Goal: Information Seeking & Learning: Learn about a topic

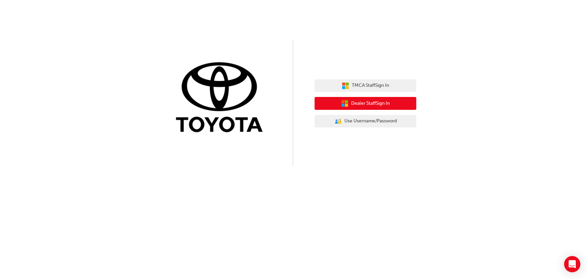
click at [372, 104] on span "Dealer Staff Sign In" at bounding box center [370, 104] width 39 height 8
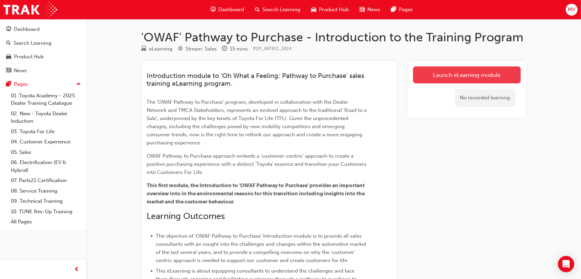
click at [454, 79] on link "Launch eLearning module" at bounding box center [467, 74] width 108 height 17
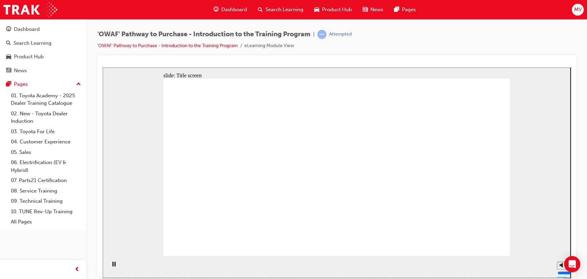
click at [547, 163] on div "slide: Title screen Oval 1 Rectangle OWAF Pathway to Purchase An introduction W…" at bounding box center [337, 172] width 468 height 210
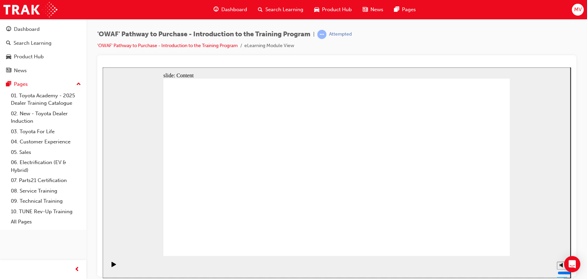
click at [428, 259] on section "Playback Speed 2 1.75 1.5 1.25 Normal" at bounding box center [337, 266] width 468 height 22
drag, startPoint x: 483, startPoint y: 247, endPoint x: 486, endPoint y: 242, distance: 6.7
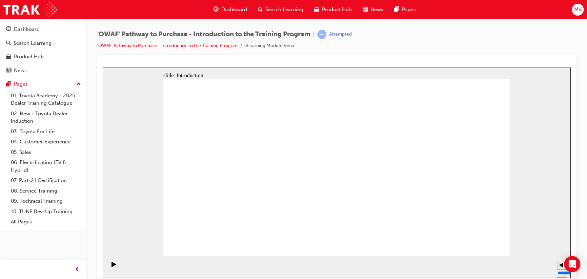
drag, startPoint x: 470, startPoint y: 247, endPoint x: 477, endPoint y: 245, distance: 6.8
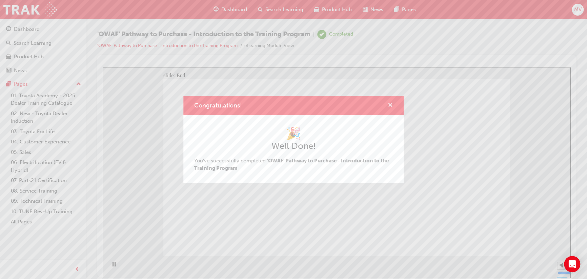
click at [391, 106] on span "cross-icon" at bounding box center [390, 106] width 5 height 6
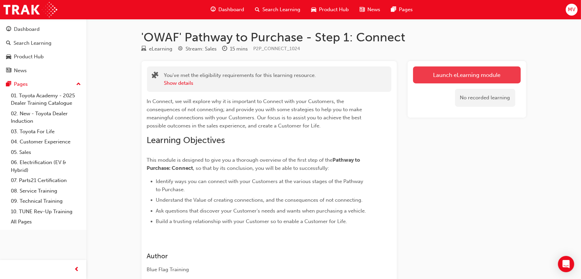
click at [475, 78] on link "Launch eLearning module" at bounding box center [467, 74] width 108 height 17
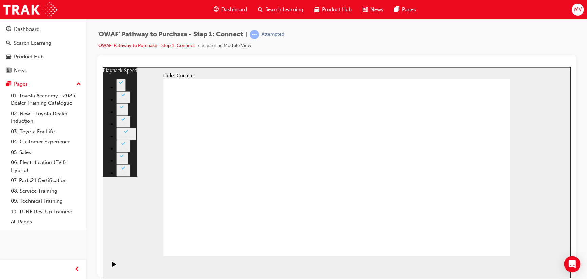
type input "76"
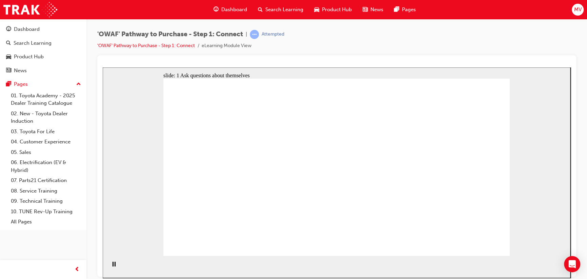
drag, startPoint x: 442, startPoint y: 184, endPoint x: 444, endPoint y: 178, distance: 6.4
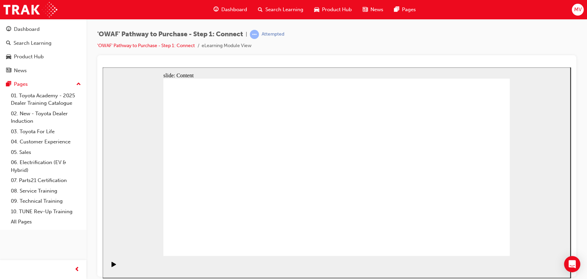
drag, startPoint x: 273, startPoint y: 171, endPoint x: 243, endPoint y: 178, distance: 30.3
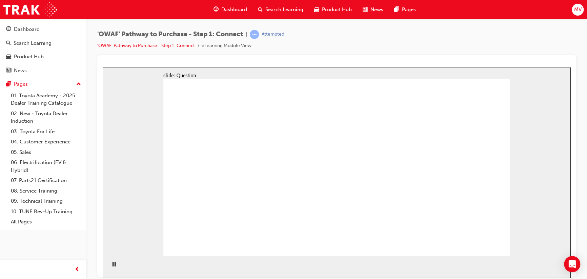
drag, startPoint x: 328, startPoint y: 185, endPoint x: 440, endPoint y: 111, distance: 133.8
drag, startPoint x: 193, startPoint y: 189, endPoint x: 381, endPoint y: 138, distance: 194.5
drag, startPoint x: 385, startPoint y: 133, endPoint x: 375, endPoint y: 171, distance: 39.3
drag, startPoint x: 228, startPoint y: 226, endPoint x: 385, endPoint y: 134, distance: 181.9
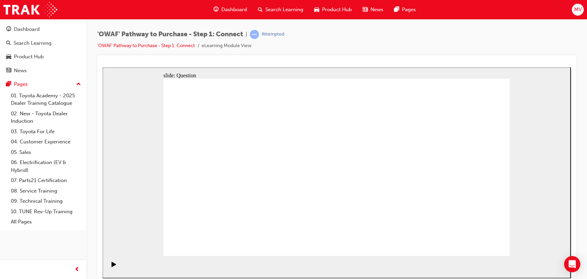
drag, startPoint x: 267, startPoint y: 218, endPoint x: 244, endPoint y: 230, distance: 26.5
drag, startPoint x: 427, startPoint y: 114, endPoint x: 468, endPoint y: 129, distance: 43.5
drag, startPoint x: 258, startPoint y: 224, endPoint x: 421, endPoint y: 113, distance: 196.5
drag, startPoint x: 477, startPoint y: 132, endPoint x: 476, endPoint y: 180, distance: 47.8
drag, startPoint x: 307, startPoint y: 222, endPoint x: 469, endPoint y: 130, distance: 186.8
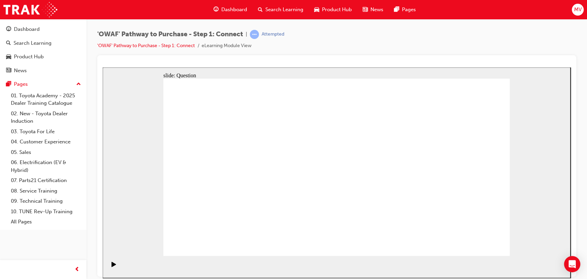
drag, startPoint x: 496, startPoint y: 168, endPoint x: 467, endPoint y: 209, distance: 49.7
drag, startPoint x: 242, startPoint y: 188, endPoint x: 482, endPoint y: 178, distance: 240.7
drag, startPoint x: 289, startPoint y: 181, endPoint x: 404, endPoint y: 214, distance: 119.8
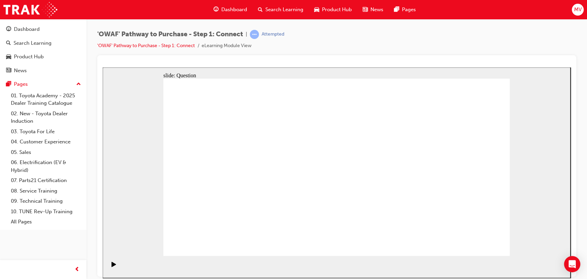
drag, startPoint x: 412, startPoint y: 217, endPoint x: 457, endPoint y: 213, distance: 45.5
drag, startPoint x: 452, startPoint y: 210, endPoint x: 386, endPoint y: 211, distance: 66.4
drag, startPoint x: 321, startPoint y: 183, endPoint x: 454, endPoint y: 211, distance: 135.8
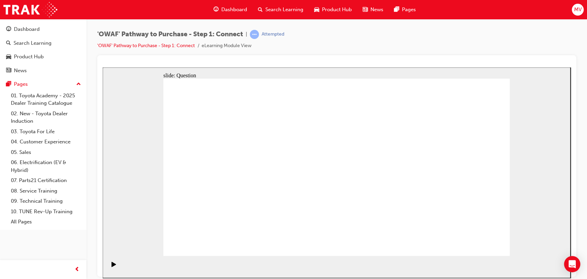
drag, startPoint x: 439, startPoint y: 198, endPoint x: 436, endPoint y: 193, distance: 5.5
drag, startPoint x: 436, startPoint y: 193, endPoint x: 339, endPoint y: 198, distance: 96.7
drag, startPoint x: 450, startPoint y: 198, endPoint x: 249, endPoint y: 195, distance: 200.9
drag, startPoint x: 438, startPoint y: 183, endPoint x: 333, endPoint y: 188, distance: 105.9
drag, startPoint x: 442, startPoint y: 182, endPoint x: 338, endPoint y: 188, distance: 103.8
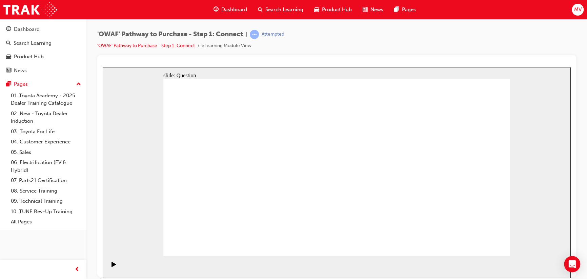
drag, startPoint x: 449, startPoint y: 181, endPoint x: 352, endPoint y: 185, distance: 96.3
drag, startPoint x: 444, startPoint y: 180, endPoint x: 236, endPoint y: 185, distance: 208.4
drag, startPoint x: 432, startPoint y: 185, endPoint x: 228, endPoint y: 185, distance: 204.3
drag, startPoint x: 439, startPoint y: 180, endPoint x: 222, endPoint y: 183, distance: 216.8
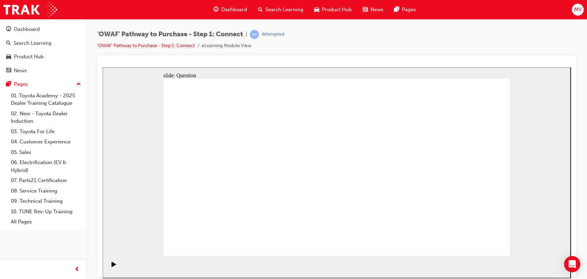
radio input "false"
radio input "true"
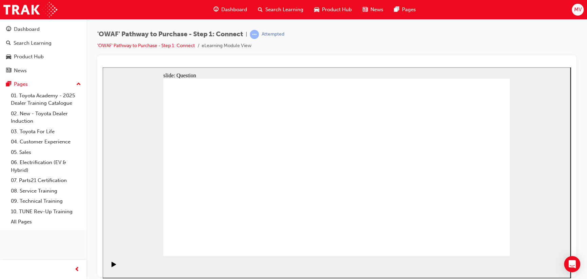
radio input "false"
radio input "true"
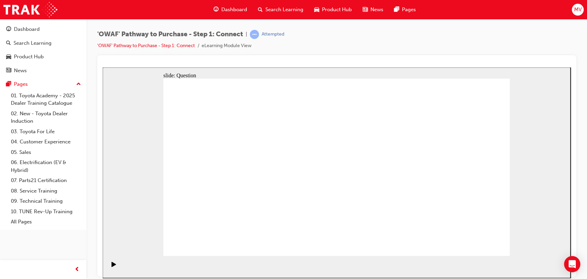
checkbox input "true"
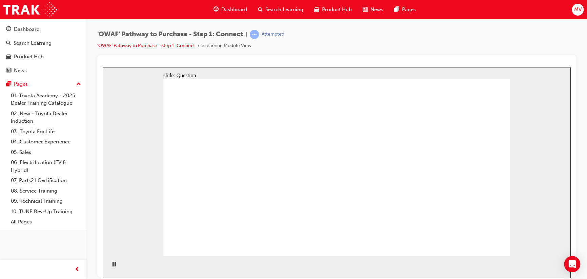
checkbox input "false"
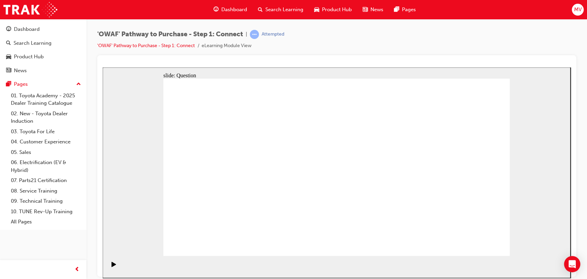
checkbox input "true"
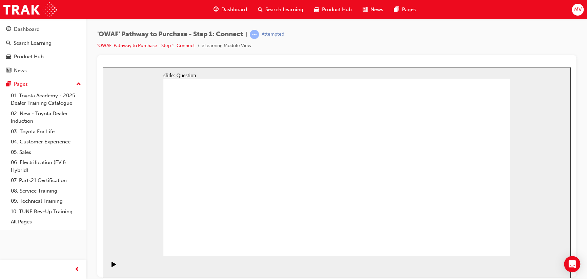
checkbox input "true"
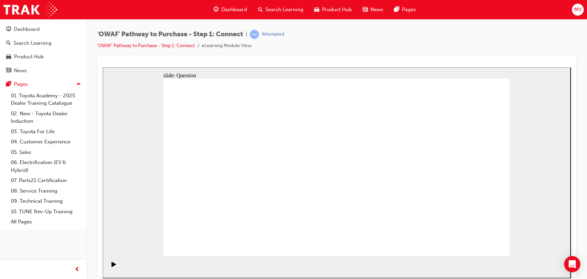
drag, startPoint x: 249, startPoint y: 221, endPoint x: 361, endPoint y: 145, distance: 135.0
drag, startPoint x: 304, startPoint y: 202, endPoint x: 422, endPoint y: 142, distance: 132.6
drag, startPoint x: 353, startPoint y: 221, endPoint x: 225, endPoint y: 161, distance: 140.8
drag, startPoint x: 399, startPoint y: 206, endPoint x: 296, endPoint y: 167, distance: 110.0
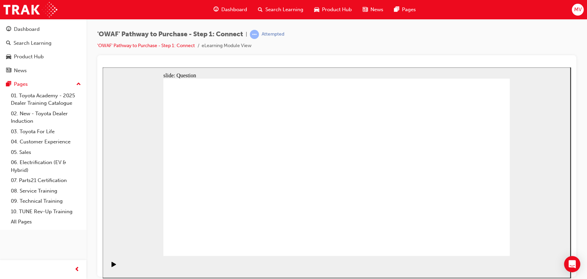
drag, startPoint x: 318, startPoint y: 161, endPoint x: 439, endPoint y: 207, distance: 130.0
drag, startPoint x: 418, startPoint y: 224, endPoint x: 305, endPoint y: 168, distance: 125.9
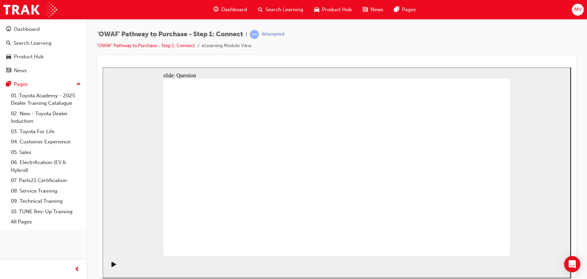
drag, startPoint x: 207, startPoint y: 188, endPoint x: 384, endPoint y: 180, distance: 177.4
drag, startPoint x: 228, startPoint y: 229, endPoint x: 391, endPoint y: 134, distance: 188.1
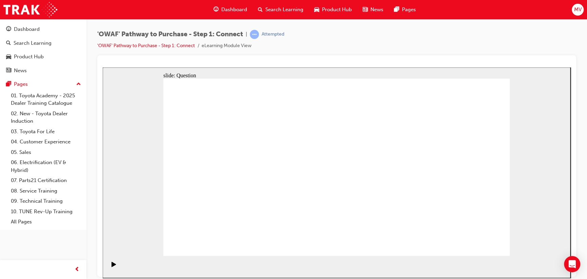
drag, startPoint x: 316, startPoint y: 187, endPoint x: 310, endPoint y: 190, distance: 6.9
drag, startPoint x: 263, startPoint y: 228, endPoint x: 422, endPoint y: 113, distance: 196.6
drag, startPoint x: 309, startPoint y: 222, endPoint x: 472, endPoint y: 127, distance: 188.3
drag, startPoint x: 273, startPoint y: 184, endPoint x: 477, endPoint y: 179, distance: 203.7
drag, startPoint x: 246, startPoint y: 184, endPoint x: 449, endPoint y: 214, distance: 205.5
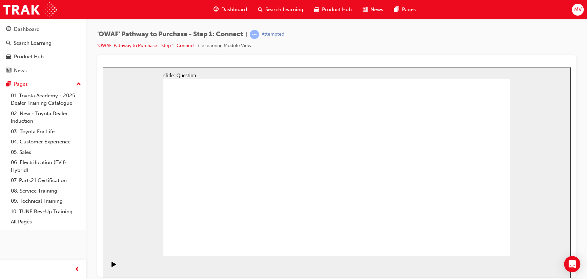
drag, startPoint x: 324, startPoint y: 186, endPoint x: 405, endPoint y: 216, distance: 86.6
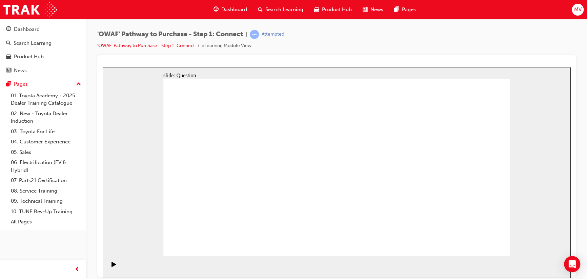
drag, startPoint x: 436, startPoint y: 188, endPoint x: 335, endPoint y: 194, distance: 100.5
drag, startPoint x: 442, startPoint y: 203, endPoint x: 238, endPoint y: 203, distance: 203.9
drag, startPoint x: 432, startPoint y: 191, endPoint x: 323, endPoint y: 195, distance: 109.5
drag, startPoint x: 414, startPoint y: 198, endPoint x: 327, endPoint y: 203, distance: 86.9
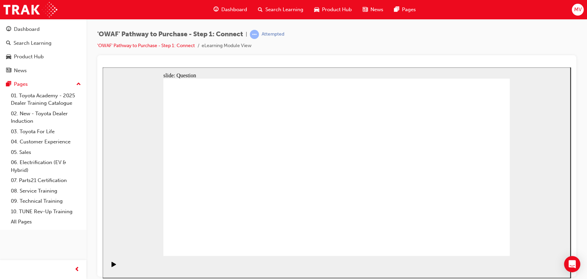
drag, startPoint x: 431, startPoint y: 174, endPoint x: 339, endPoint y: 181, distance: 92.4
drag, startPoint x: 438, startPoint y: 171, endPoint x: 250, endPoint y: 171, distance: 187.3
drag, startPoint x: 431, startPoint y: 172, endPoint x: 225, endPoint y: 171, distance: 205.3
drag, startPoint x: 438, startPoint y: 168, endPoint x: 236, endPoint y: 171, distance: 201.9
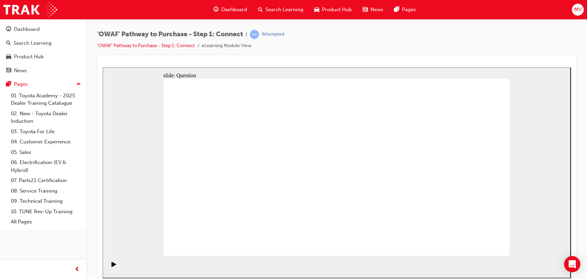
radio input "true"
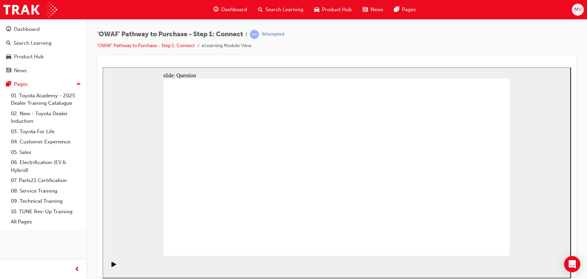
checkbox input "true"
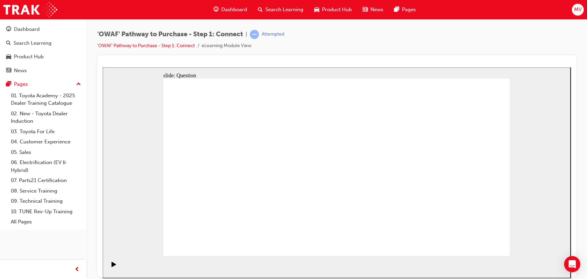
checkbox input "true"
drag, startPoint x: 240, startPoint y: 223, endPoint x: 351, endPoint y: 147, distance: 134.5
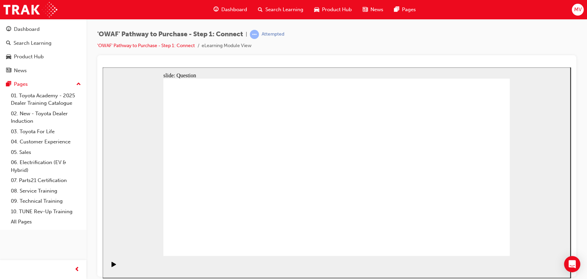
drag, startPoint x: 299, startPoint y: 236, endPoint x: 423, endPoint y: 142, distance: 155.8
drag, startPoint x: 359, startPoint y: 222, endPoint x: 223, endPoint y: 165, distance: 147.7
drag, startPoint x: 413, startPoint y: 204, endPoint x: 301, endPoint y: 163, distance: 119.1
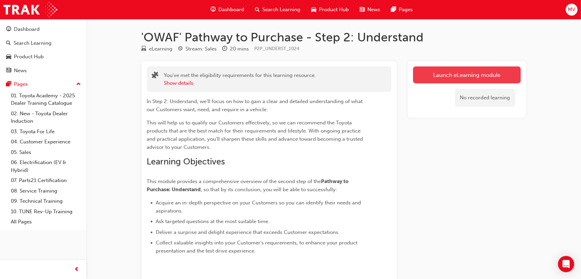
click at [477, 74] on link "Launch eLearning module" at bounding box center [467, 74] width 108 height 17
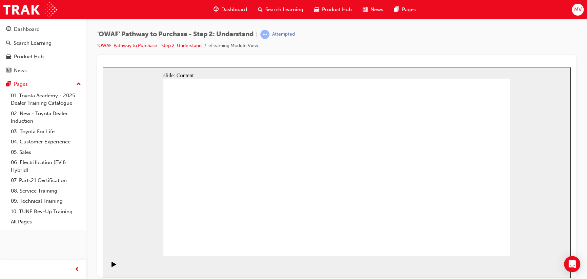
drag, startPoint x: 487, startPoint y: 248, endPoint x: 486, endPoint y: 241, distance: 7.2
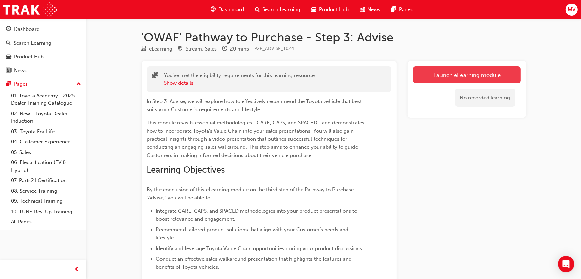
click at [316, 74] on link "Launch eLearning module" at bounding box center [467, 74] width 108 height 17
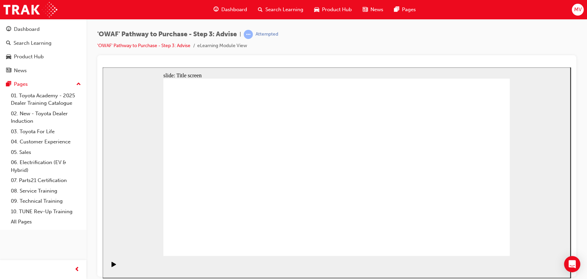
drag, startPoint x: 482, startPoint y: 246, endPoint x: 486, endPoint y: 240, distance: 7.8
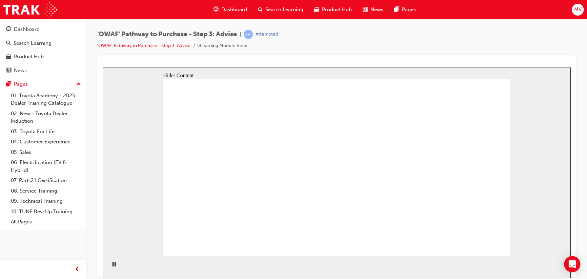
drag, startPoint x: 482, startPoint y: 237, endPoint x: 486, endPoint y: 241, distance: 5.0
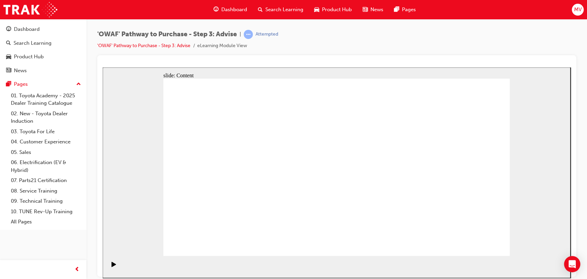
drag, startPoint x: 212, startPoint y: 161, endPoint x: 233, endPoint y: 191, distance: 36.5
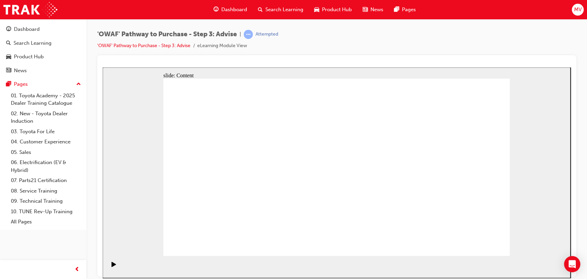
drag, startPoint x: 74, startPoint y: 58, endPoint x: 31, endPoint y: 70, distance: 44.7
drag, startPoint x: 134, startPoint y: 137, endPoint x: 229, endPoint y: 165, distance: 98.8
drag, startPoint x: 196, startPoint y: 159, endPoint x: 212, endPoint y: 167, distance: 18.0
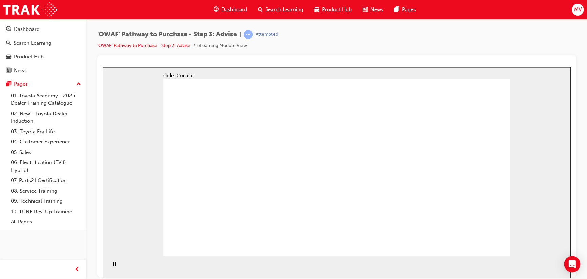
click at [135, 188] on div "slide: Content Rectangle 1 Rectangle 4 Rectangle 1 Rectangle 2 Front of Vehicle…" at bounding box center [337, 172] width 468 height 210
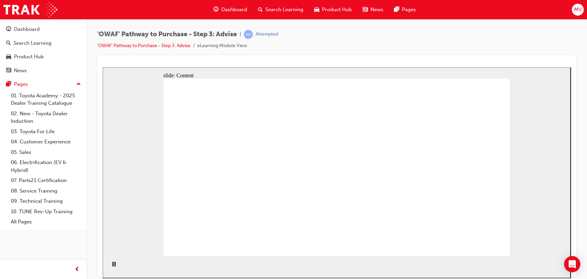
drag, startPoint x: 396, startPoint y: 199, endPoint x: 395, endPoint y: 195, distance: 3.9
drag, startPoint x: 407, startPoint y: 191, endPoint x: 401, endPoint y: 190, distance: 6.2
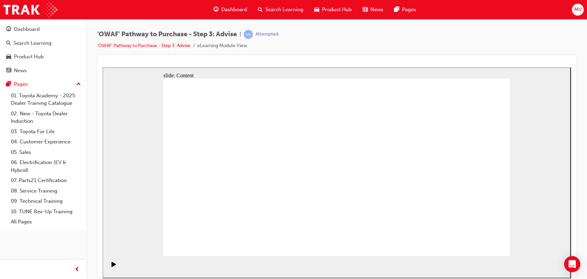
drag, startPoint x: 402, startPoint y: 190, endPoint x: 376, endPoint y: 192, distance: 26.8
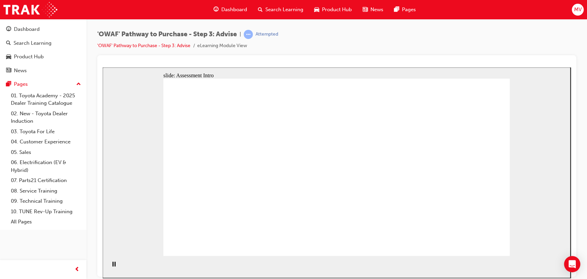
drag, startPoint x: 248, startPoint y: 221, endPoint x: 251, endPoint y: 195, distance: 26.0
drag, startPoint x: 316, startPoint y: 223, endPoint x: 223, endPoint y: 146, distance: 121.2
drag, startPoint x: 442, startPoint y: 228, endPoint x: 248, endPoint y: 182, distance: 199.4
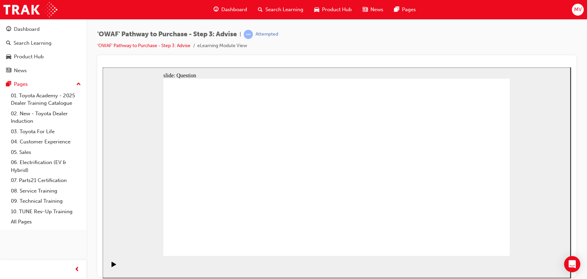
drag, startPoint x: 291, startPoint y: 225, endPoint x: 325, endPoint y: 149, distance: 82.7
drag, startPoint x: 324, startPoint y: 220, endPoint x: 230, endPoint y: 165, distance: 108.9
drag, startPoint x: 385, startPoint y: 204, endPoint x: 389, endPoint y: 202, distance: 4.1
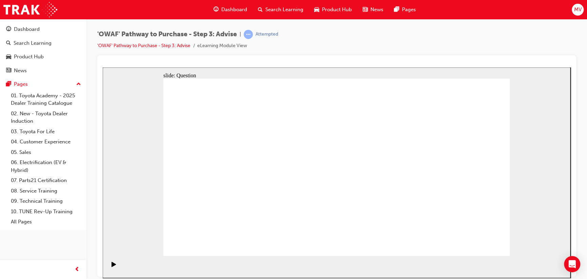
drag, startPoint x: 398, startPoint y: 237, endPoint x: 388, endPoint y: 167, distance: 70.2
drag, startPoint x: 294, startPoint y: 203, endPoint x: 407, endPoint y: 166, distance: 119.2
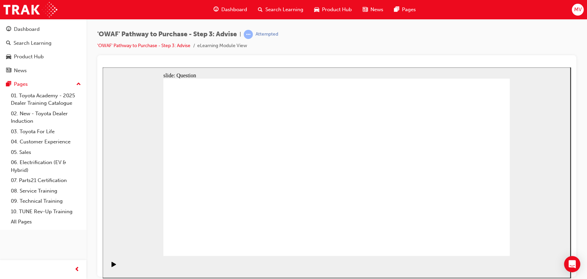
drag, startPoint x: 446, startPoint y: 165, endPoint x: 343, endPoint y: 168, distance: 103.4
drag, startPoint x: 457, startPoint y: 165, endPoint x: 249, endPoint y: 166, distance: 208.3
drag, startPoint x: 443, startPoint y: 160, endPoint x: 343, endPoint y: 163, distance: 99.6
drag, startPoint x: 459, startPoint y: 159, endPoint x: 358, endPoint y: 163, distance: 101.0
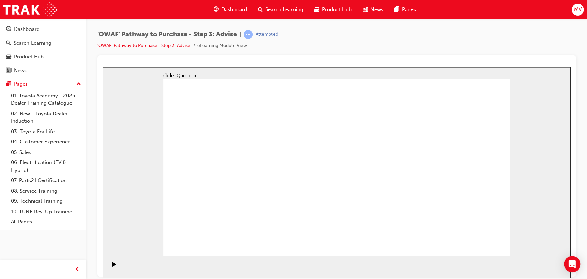
drag, startPoint x: 447, startPoint y: 161, endPoint x: 356, endPoint y: 164, distance: 91.2
drag, startPoint x: 448, startPoint y: 163, endPoint x: 248, endPoint y: 159, distance: 199.6
drag, startPoint x: 437, startPoint y: 162, endPoint x: 229, endPoint y: 165, distance: 208.4
drag, startPoint x: 439, startPoint y: 164, endPoint x: 262, endPoint y: 157, distance: 177.0
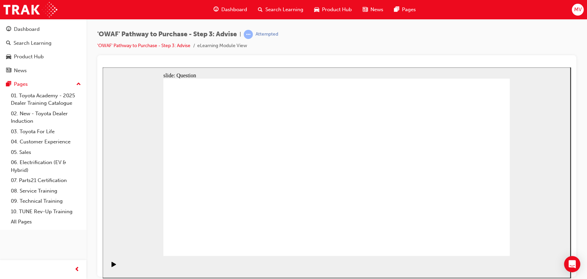
drag, startPoint x: 224, startPoint y: 171, endPoint x: 376, endPoint y: 165, distance: 152.9
drag, startPoint x: 223, startPoint y: 200, endPoint x: 367, endPoint y: 178, distance: 146.3
drag, startPoint x: 255, startPoint y: 181, endPoint x: 381, endPoint y: 184, distance: 126.1
drag, startPoint x: 265, startPoint y: 205, endPoint x: 391, endPoint y: 184, distance: 127.7
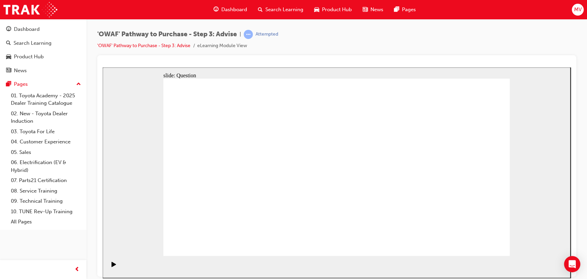
drag, startPoint x: 222, startPoint y: 148, endPoint x: 404, endPoint y: 177, distance: 184.1
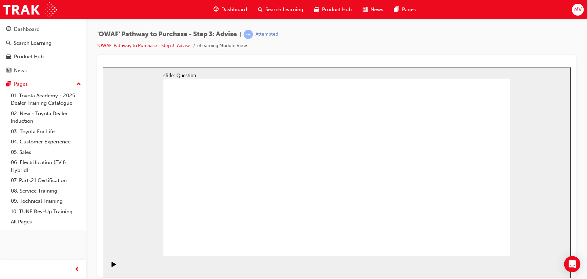
drag, startPoint x: 232, startPoint y: 150, endPoint x: 335, endPoint y: 217, distance: 122.9
drag, startPoint x: 332, startPoint y: 146, endPoint x: 202, endPoint y: 212, distance: 145.7
drag, startPoint x: 375, startPoint y: 152, endPoint x: 243, endPoint y: 219, distance: 148.0
drag, startPoint x: 405, startPoint y: 151, endPoint x: 271, endPoint y: 218, distance: 150.1
drag, startPoint x: 208, startPoint y: 149, endPoint x: 413, endPoint y: 217, distance: 216.7
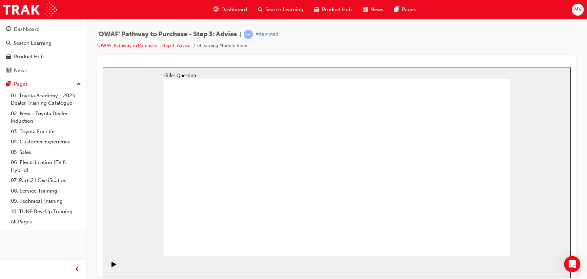
drag, startPoint x: 308, startPoint y: 153, endPoint x: 374, endPoint y: 223, distance: 96.3
drag, startPoint x: 471, startPoint y: 148, endPoint x: 295, endPoint y: 212, distance: 187.2
drag, startPoint x: 260, startPoint y: 148, endPoint x: 432, endPoint y: 215, distance: 184.8
drag, startPoint x: 434, startPoint y: 153, endPoint x: 379, endPoint y: 152, distance: 55.2
drag, startPoint x: 398, startPoint y: 218, endPoint x: 464, endPoint y: 218, distance: 66.1
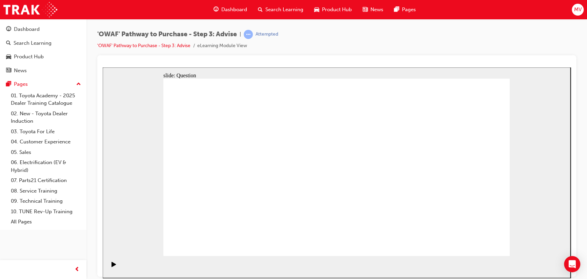
drag, startPoint x: 436, startPoint y: 219, endPoint x: 401, endPoint y: 221, distance: 35.0
drag, startPoint x: 486, startPoint y: 218, endPoint x: 451, endPoint y: 224, distance: 35.8
drag, startPoint x: 444, startPoint y: 153, endPoint x: 471, endPoint y: 222, distance: 73.2
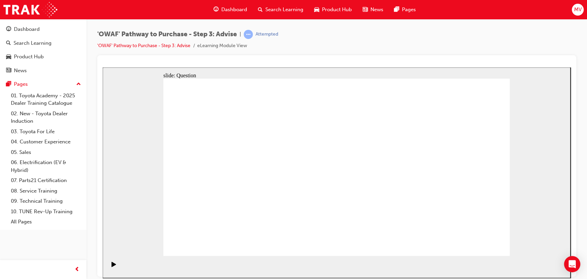
drag, startPoint x: 475, startPoint y: 221, endPoint x: 377, endPoint y: 147, distance: 122.4
drag, startPoint x: 270, startPoint y: 214, endPoint x: 474, endPoint y: 216, distance: 203.6
drag, startPoint x: 404, startPoint y: 216, endPoint x: 270, endPoint y: 213, distance: 134.2
drag, startPoint x: 440, startPoint y: 216, endPoint x: 406, endPoint y: 217, distance: 33.5
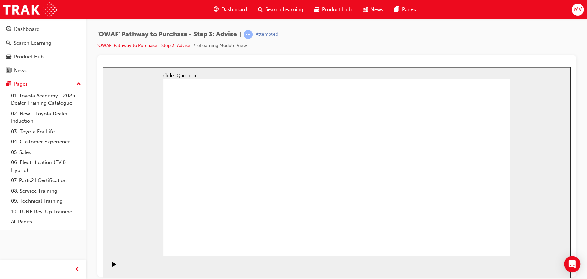
drag, startPoint x: 257, startPoint y: 207, endPoint x: 233, endPoint y: 211, distance: 24.3
drag, startPoint x: 236, startPoint y: 214, endPoint x: 277, endPoint y: 212, distance: 40.7
drag, startPoint x: 367, startPoint y: 141, endPoint x: 235, endPoint y: 205, distance: 146.8
drag, startPoint x: 202, startPoint y: 213, endPoint x: 444, endPoint y: 178, distance: 244.4
drag, startPoint x: 444, startPoint y: 147, endPoint x: 208, endPoint y: 217, distance: 246.1
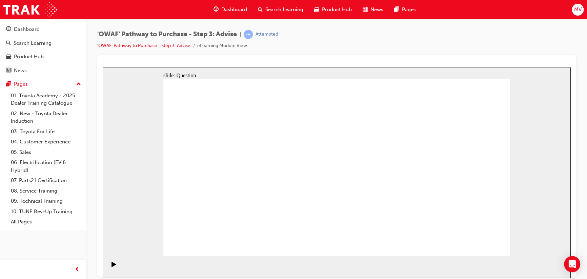
drag, startPoint x: 239, startPoint y: 225, endPoint x: 242, endPoint y: 203, distance: 21.9
drag, startPoint x: 320, startPoint y: 221, endPoint x: 219, endPoint y: 143, distance: 128.5
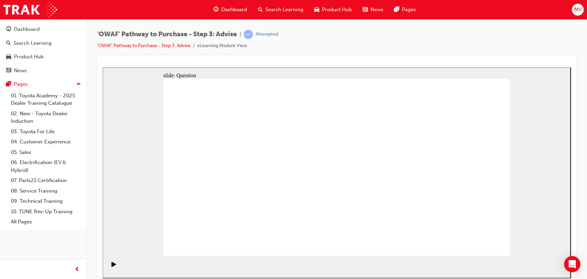
drag, startPoint x: 435, startPoint y: 226, endPoint x: 241, endPoint y: 178, distance: 199.7
drag, startPoint x: 278, startPoint y: 224, endPoint x: 305, endPoint y: 152, distance: 76.4
drag, startPoint x: 342, startPoint y: 224, endPoint x: 243, endPoint y: 170, distance: 112.3
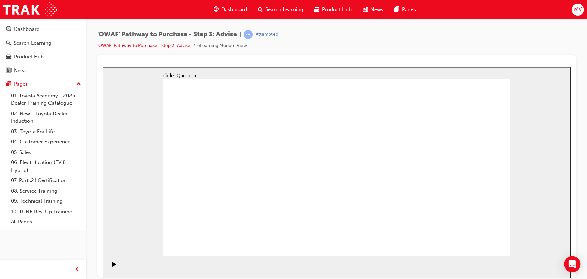
drag, startPoint x: 281, startPoint y: 205, endPoint x: 263, endPoint y: 208, distance: 19.0
drag, startPoint x: 288, startPoint y: 240, endPoint x: 402, endPoint y: 169, distance: 134.1
drag, startPoint x: 289, startPoint y: 204, endPoint x: 404, endPoint y: 168, distance: 120.6
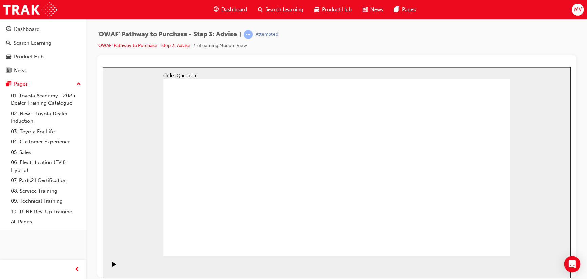
drag, startPoint x: 434, startPoint y: 167, endPoint x: 318, endPoint y: 171, distance: 116.6
drag, startPoint x: 429, startPoint y: 165, endPoint x: 217, endPoint y: 168, distance: 211.1
drag, startPoint x: 441, startPoint y: 168, endPoint x: 341, endPoint y: 167, distance: 100.6
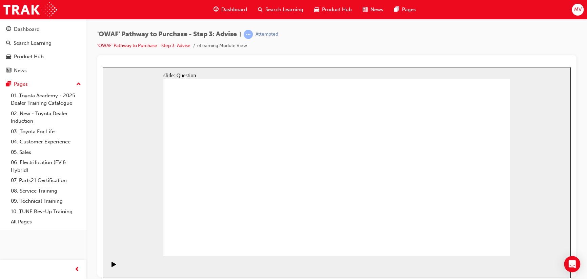
drag, startPoint x: 444, startPoint y: 177, endPoint x: 362, endPoint y: 178, distance: 82.3
drag, startPoint x: 445, startPoint y: 168, endPoint x: 343, endPoint y: 171, distance: 102.3
drag, startPoint x: 438, startPoint y: 167, endPoint x: 236, endPoint y: 173, distance: 201.7
drag, startPoint x: 425, startPoint y: 168, endPoint x: 231, endPoint y: 168, distance: 193.8
drag, startPoint x: 439, startPoint y: 162, endPoint x: 237, endPoint y: 163, distance: 201.6
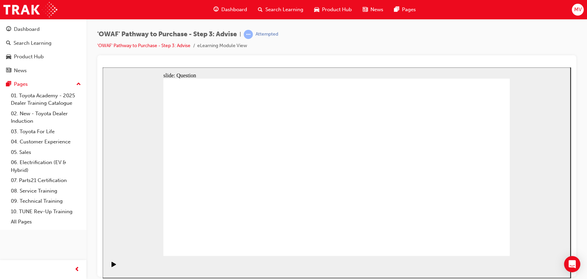
drag, startPoint x: 227, startPoint y: 149, endPoint x: 389, endPoint y: 164, distance: 162.6
drag, startPoint x: 260, startPoint y: 173, endPoint x: 352, endPoint y: 171, distance: 91.8
drag, startPoint x: 273, startPoint y: 202, endPoint x: 357, endPoint y: 179, distance: 86.7
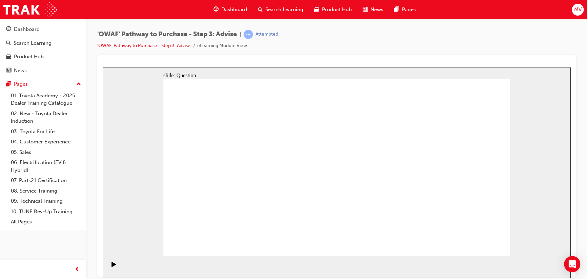
drag, startPoint x: 226, startPoint y: 183, endPoint x: 356, endPoint y: 189, distance: 130.3
drag, startPoint x: 220, startPoint y: 202, endPoint x: 389, endPoint y: 179, distance: 171.0
drag, startPoint x: 376, startPoint y: 150, endPoint x: 239, endPoint y: 220, distance: 153.8
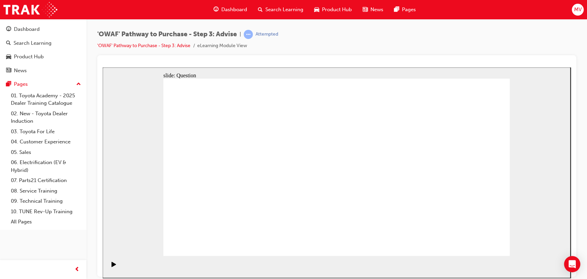
drag, startPoint x: 271, startPoint y: 151, endPoint x: 270, endPoint y: 218, distance: 66.4
drag, startPoint x: 475, startPoint y: 145, endPoint x: 304, endPoint y: 216, distance: 185.2
drag, startPoint x: 239, startPoint y: 146, endPoint x: 342, endPoint y: 214, distance: 123.7
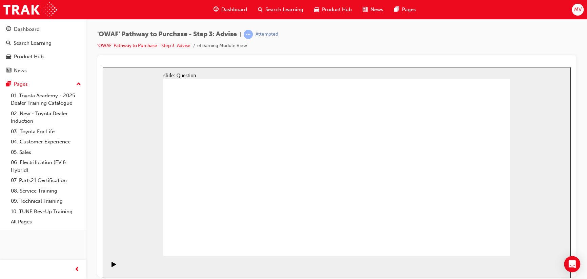
drag, startPoint x: 198, startPoint y: 145, endPoint x: 404, endPoint y: 211, distance: 216.7
drag, startPoint x: 302, startPoint y: 151, endPoint x: 371, endPoint y: 221, distance: 98.0
drag, startPoint x: 405, startPoint y: 151, endPoint x: 474, endPoint y: 220, distance: 97.5
drag, startPoint x: 374, startPoint y: 211, endPoint x: 439, endPoint y: 211, distance: 64.7
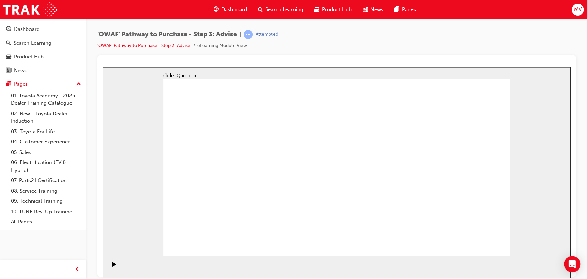
drag, startPoint x: 440, startPoint y: 155, endPoint x: 374, endPoint y: 225, distance: 95.9
drag, startPoint x: 338, startPoint y: 154, endPoint x: 200, endPoint y: 226, distance: 154.9
drag, startPoint x: 406, startPoint y: 213, endPoint x: 439, endPoint y: 212, distance: 33.2
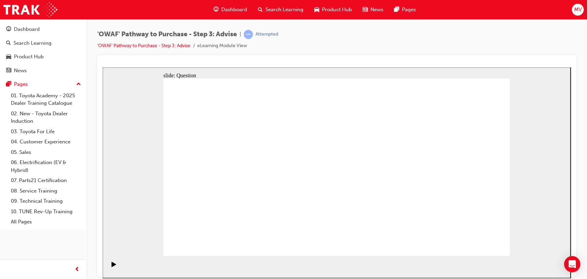
drag, startPoint x: 306, startPoint y: 145, endPoint x: 410, endPoint y: 212, distance: 123.8
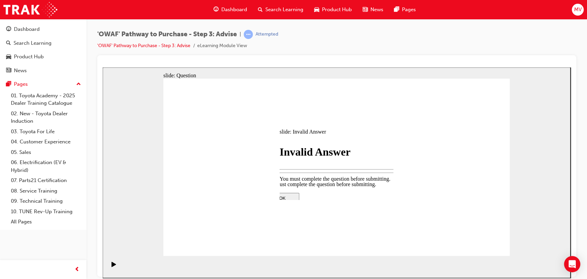
click at [316, 188] on div at bounding box center [336, 252] width 142 height 0
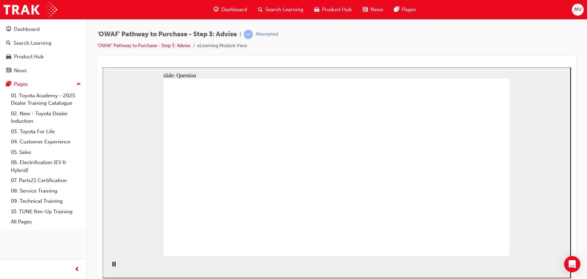
drag, startPoint x: 247, startPoint y: 225, endPoint x: 246, endPoint y: 195, distance: 30.2
drag, startPoint x: 339, startPoint y: 227, endPoint x: 239, endPoint y: 152, distance: 124.6
drag, startPoint x: 437, startPoint y: 219, endPoint x: 259, endPoint y: 170, distance: 184.7
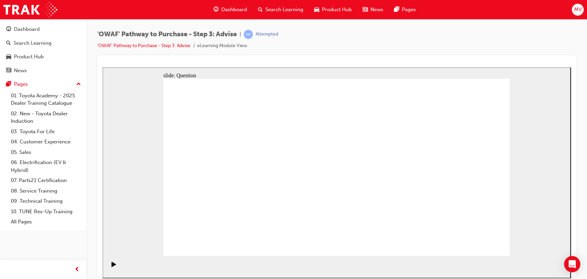
drag, startPoint x: 278, startPoint y: 221, endPoint x: 288, endPoint y: 227, distance: 12.5
drag, startPoint x: 343, startPoint y: 221, endPoint x: 243, endPoint y: 166, distance: 114.2
drag, startPoint x: 274, startPoint y: 200, endPoint x: 382, endPoint y: 165, distance: 114.0
drag, startPoint x: 272, startPoint y: 222, endPoint x: 303, endPoint y: 146, distance: 82.2
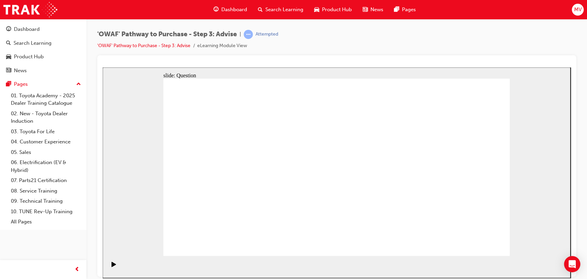
drag, startPoint x: 290, startPoint y: 236, endPoint x: 405, endPoint y: 165, distance: 135.7
click at [29, 83] on div "Pages" at bounding box center [43, 84] width 74 height 8
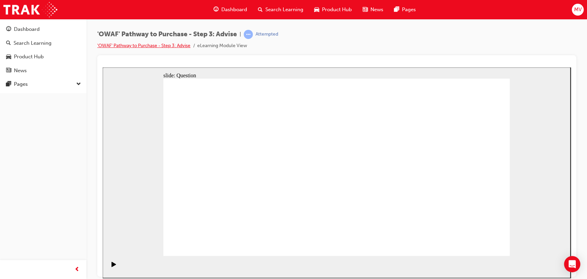
click at [171, 46] on link "'OWAF' Pathway to Purchase - Step 3: Advise" at bounding box center [143, 46] width 93 height 6
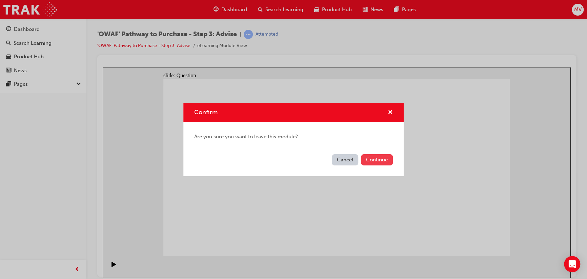
click at [316, 158] on button "Continue" at bounding box center [377, 159] width 32 height 11
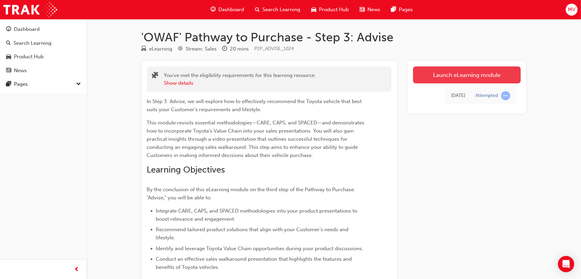
click at [316, 78] on link "Launch eLearning module" at bounding box center [467, 74] width 108 height 17
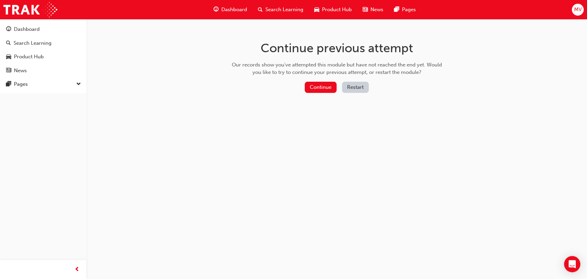
click at [316, 85] on button "Restart" at bounding box center [355, 87] width 27 height 11
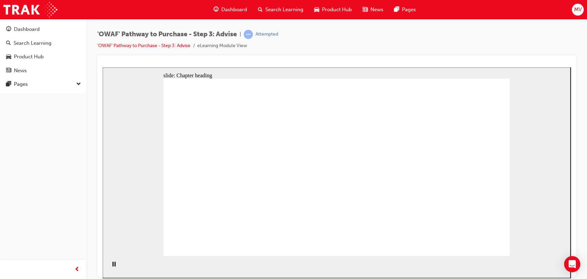
drag, startPoint x: 228, startPoint y: 167, endPoint x: 247, endPoint y: 155, distance: 22.7
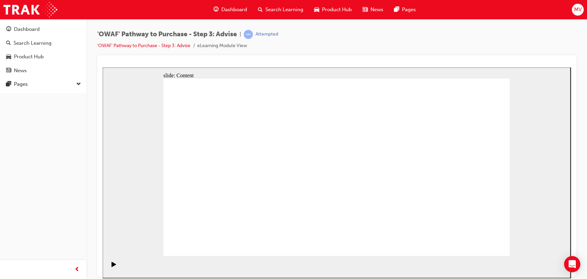
click at [115, 266] on div "Play (Ctrl+Alt+P)" at bounding box center [114, 267] width 12 height 12
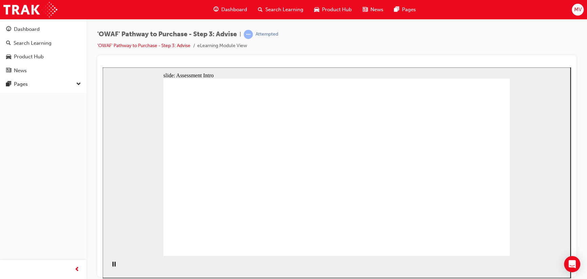
drag, startPoint x: 417, startPoint y: 226, endPoint x: 223, endPoint y: 179, distance: 199.4
drag, startPoint x: 250, startPoint y: 225, endPoint x: 249, endPoint y: 198, distance: 27.8
drag, startPoint x: 310, startPoint y: 221, endPoint x: 225, endPoint y: 150, distance: 110.2
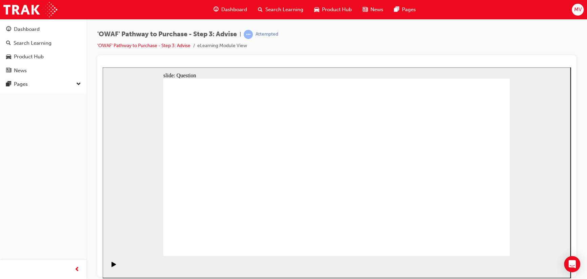
drag, startPoint x: 280, startPoint y: 223, endPoint x: 326, endPoint y: 156, distance: 81.4
drag, startPoint x: 291, startPoint y: 204, endPoint x: 252, endPoint y: 171, distance: 51.2
drag, startPoint x: 258, startPoint y: 168, endPoint x: 287, endPoint y: 211, distance: 51.5
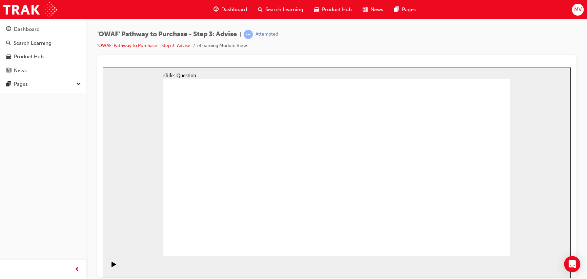
drag, startPoint x: 331, startPoint y: 222, endPoint x: 237, endPoint y: 171, distance: 106.4
drag, startPoint x: 394, startPoint y: 209, endPoint x: 385, endPoint y: 172, distance: 38.5
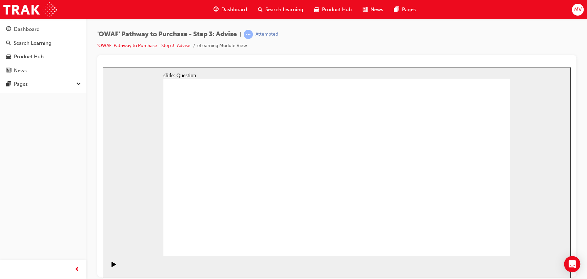
drag, startPoint x: 443, startPoint y: 202, endPoint x: 332, endPoint y: 198, distance: 111.2
drag, startPoint x: 454, startPoint y: 188, endPoint x: 249, endPoint y: 183, distance: 204.7
drag, startPoint x: 439, startPoint y: 203, endPoint x: 348, endPoint y: 202, distance: 90.8
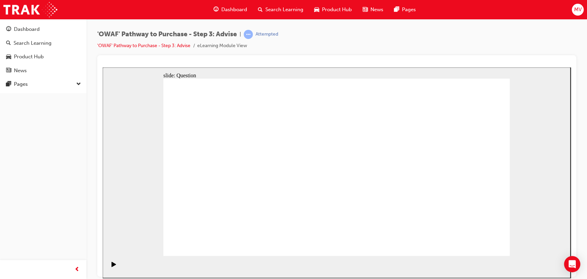
drag, startPoint x: 435, startPoint y: 194, endPoint x: 322, endPoint y: 195, distance: 113.2
drag, startPoint x: 440, startPoint y: 189, endPoint x: 346, endPoint y: 185, distance: 95.0
drag, startPoint x: 443, startPoint y: 187, endPoint x: 219, endPoint y: 181, distance: 223.7
drag, startPoint x: 452, startPoint y: 183, endPoint x: 246, endPoint y: 185, distance: 206.7
drag, startPoint x: 453, startPoint y: 187, endPoint x: 255, endPoint y: 186, distance: 197.5
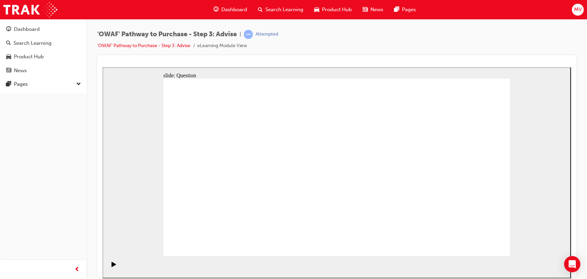
drag, startPoint x: 231, startPoint y: 148, endPoint x: 297, endPoint y: 166, distance: 69.3
drag, startPoint x: 283, startPoint y: 175, endPoint x: 366, endPoint y: 172, distance: 83.4
drag, startPoint x: 234, startPoint y: 174, endPoint x: 363, endPoint y: 178, distance: 129.5
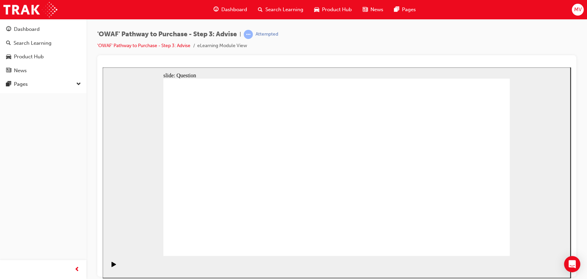
drag, startPoint x: 268, startPoint y: 210, endPoint x: 436, endPoint y: 201, distance: 168.0
drag, startPoint x: 227, startPoint y: 205, endPoint x: 396, endPoint y: 181, distance: 170.7
drag, startPoint x: 470, startPoint y: 150, endPoint x: 300, endPoint y: 219, distance: 183.3
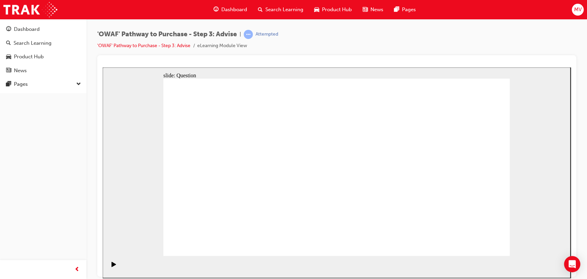
drag, startPoint x: 339, startPoint y: 150, endPoint x: 203, endPoint y: 218, distance: 152.0
drag, startPoint x: 365, startPoint y: 145, endPoint x: 228, endPoint y: 204, distance: 148.4
drag, startPoint x: 268, startPoint y: 148, endPoint x: 274, endPoint y: 201, distance: 52.8
drag, startPoint x: 208, startPoint y: 149, endPoint x: 477, endPoint y: 211, distance: 275.9
drag, startPoint x: 412, startPoint y: 149, endPoint x: 404, endPoint y: 198, distance: 49.7
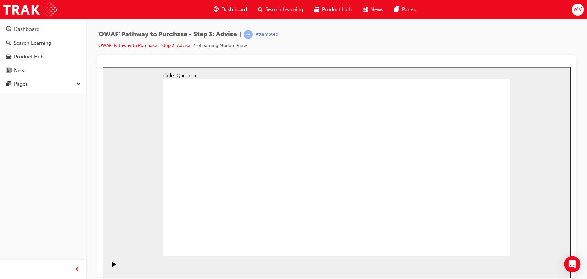
drag, startPoint x: 304, startPoint y: 151, endPoint x: 364, endPoint y: 217, distance: 88.8
drag, startPoint x: 234, startPoint y: 143, endPoint x: 359, endPoint y: 173, distance: 129.3
drag, startPoint x: 437, startPoint y: 148, endPoint x: 402, endPoint y: 216, distance: 76.5
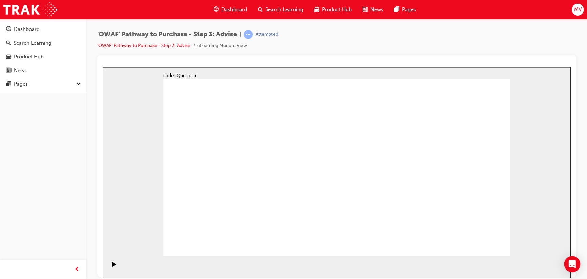
drag, startPoint x: 471, startPoint y: 219, endPoint x: 398, endPoint y: 223, distance: 73.6
drag, startPoint x: 404, startPoint y: 213, endPoint x: 474, endPoint y: 211, distance: 69.8
drag, startPoint x: 448, startPoint y: 149, endPoint x: 417, endPoint y: 217, distance: 75.1
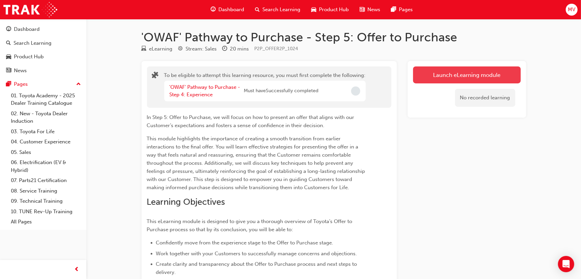
click at [479, 76] on button "Launch eLearning module" at bounding box center [467, 74] width 108 height 17
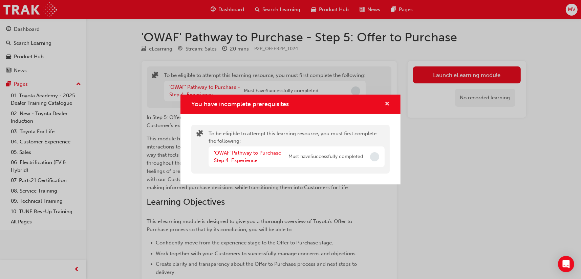
click at [388, 103] on span "cross-icon" at bounding box center [387, 104] width 5 height 6
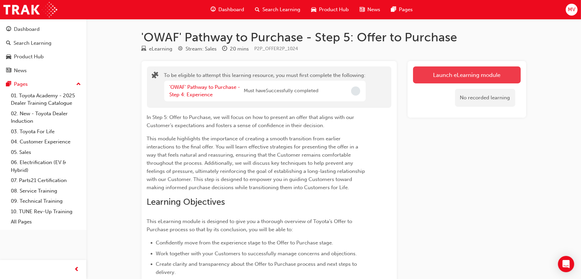
click at [446, 75] on button "Launch eLearning module" at bounding box center [467, 74] width 108 height 17
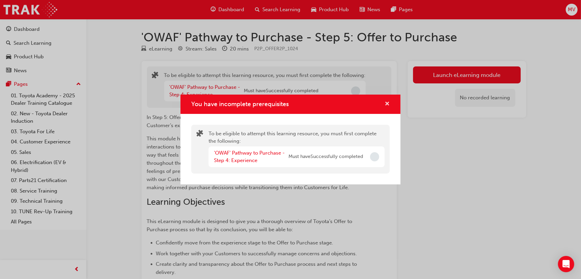
click at [386, 104] on span "cross-icon" at bounding box center [387, 104] width 5 height 6
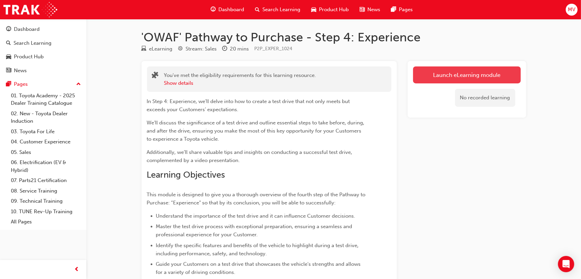
click at [451, 77] on link "Launch eLearning module" at bounding box center [467, 74] width 108 height 17
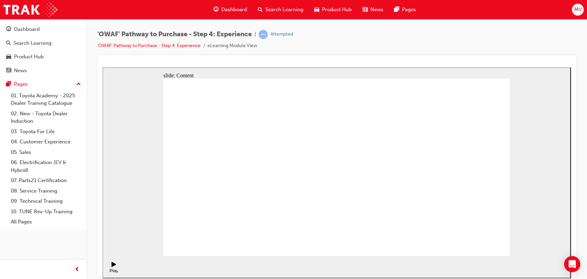
drag, startPoint x: 327, startPoint y: 191, endPoint x: 310, endPoint y: 192, distance: 17.3
drag, startPoint x: 250, startPoint y: 202, endPoint x: 211, endPoint y: 204, distance: 39.0
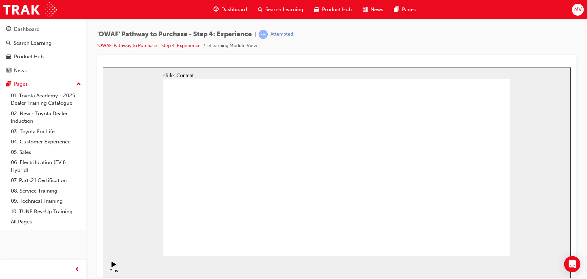
drag, startPoint x: 378, startPoint y: 107, endPoint x: 379, endPoint y: 100, distance: 7.2
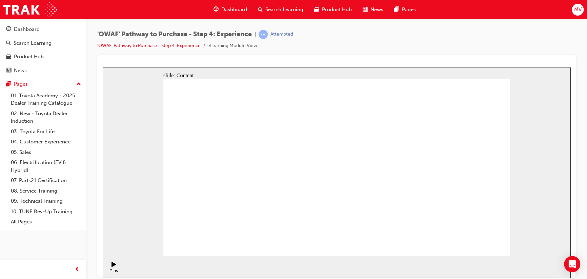
drag, startPoint x: 288, startPoint y: 134, endPoint x: 288, endPoint y: 155, distance: 20.7
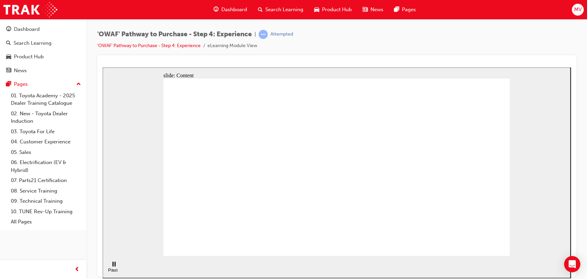
drag, startPoint x: 288, startPoint y: 160, endPoint x: 260, endPoint y: 155, distance: 29.2
drag, startPoint x: 266, startPoint y: 144, endPoint x: 323, endPoint y: 137, distance: 56.8
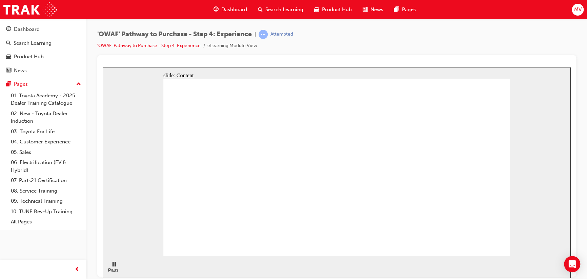
drag, startPoint x: 372, startPoint y: 155, endPoint x: 375, endPoint y: 153, distance: 3.5
click at [155, 149] on div "slide: Content Rectangle 1 Rectangle 4 Rectangle 1 Rectangle 2 Toyota Value Cha…" at bounding box center [337, 172] width 468 height 210
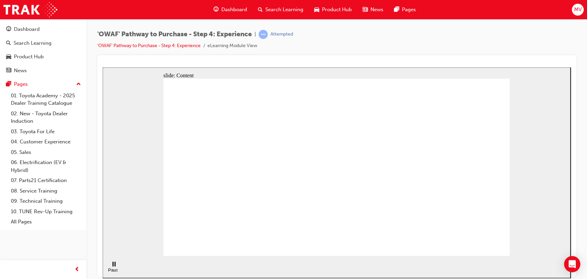
drag, startPoint x: 246, startPoint y: 50, endPoint x: 249, endPoint y: 53, distance: 4.1
click at [248, 52] on div "'OWAF' Pathway to Purchase - Step 4: Experience | Attempted 'OWAF' Pathway to P…" at bounding box center [336, 42] width 479 height 25
click at [111, 267] on div "Pause (Ctrl+Alt+P)" at bounding box center [114, 272] width 12 height 10
click at [112, 267] on icon "Play (Ctrl+Alt+P)" at bounding box center [113, 263] width 5 height 5
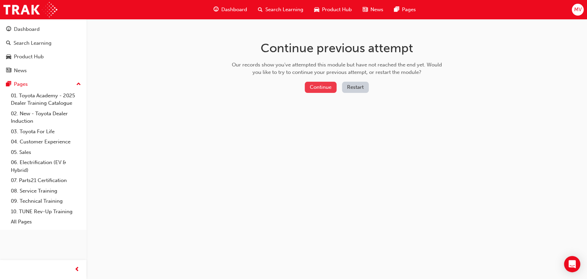
click at [318, 87] on button "Continue" at bounding box center [321, 87] width 32 height 11
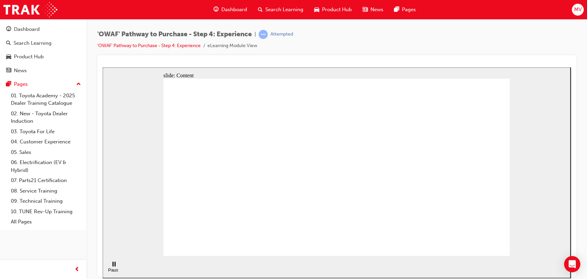
drag, startPoint x: 484, startPoint y: 239, endPoint x: 484, endPoint y: 243, distance: 3.7
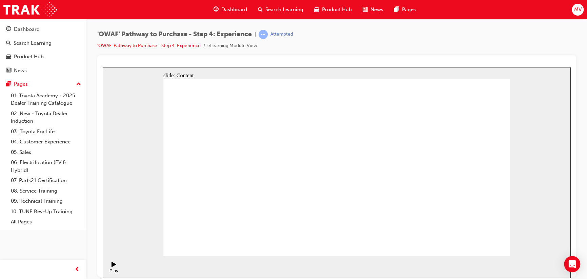
drag, startPoint x: 342, startPoint y: 117, endPoint x: 382, endPoint y: 124, distance: 40.6
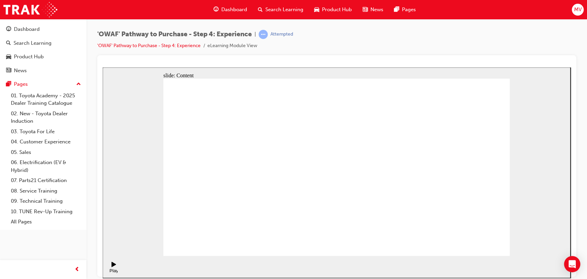
drag, startPoint x: 375, startPoint y: 123, endPoint x: 373, endPoint y: 128, distance: 5.2
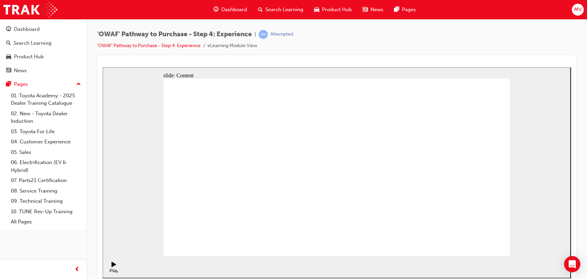
drag, startPoint x: 479, startPoint y: 248, endPoint x: 477, endPoint y: 245, distance: 4.2
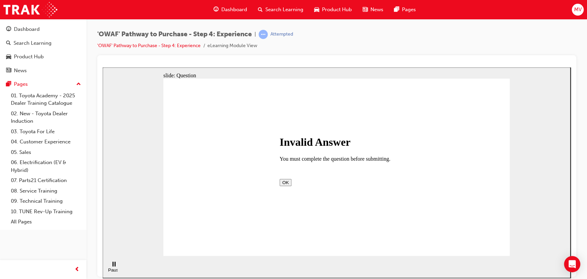
click at [291, 185] on button "OK" at bounding box center [285, 182] width 12 height 7
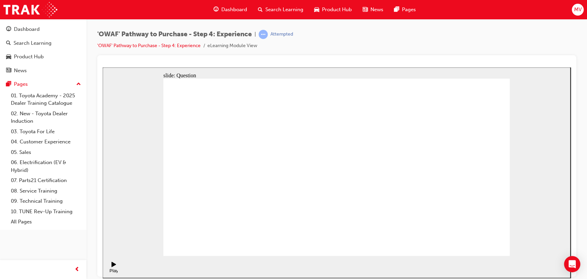
checkbox input "true"
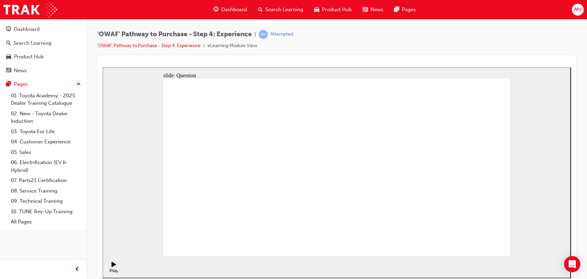
drag, startPoint x: 440, startPoint y: 183, endPoint x: 207, endPoint y: 212, distance: 234.9
drag, startPoint x: 428, startPoint y: 164, endPoint x: 230, endPoint y: 181, distance: 198.9
drag, startPoint x: 450, startPoint y: 174, endPoint x: 345, endPoint y: 201, distance: 109.0
drag, startPoint x: 466, startPoint y: 177, endPoint x: 268, endPoint y: 195, distance: 198.4
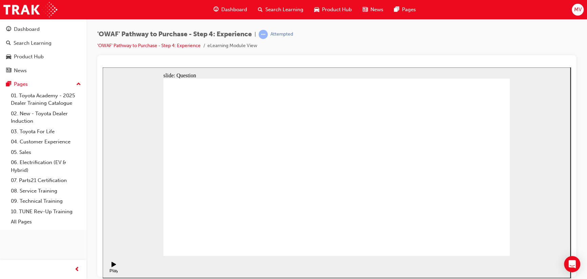
drag, startPoint x: 458, startPoint y: 179, endPoint x: 360, endPoint y: 206, distance: 100.8
drag, startPoint x: 454, startPoint y: 180, endPoint x: 355, endPoint y: 197, distance: 100.4
drag, startPoint x: 453, startPoint y: 178, endPoint x: 341, endPoint y: 194, distance: 113.6
drag, startPoint x: 447, startPoint y: 190, endPoint x: 340, endPoint y: 203, distance: 107.5
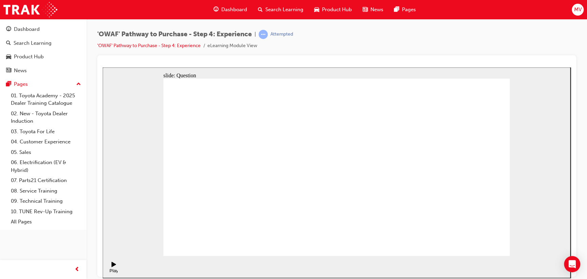
drag, startPoint x: 452, startPoint y: 173, endPoint x: 238, endPoint y: 187, distance: 214.9
drag, startPoint x: 464, startPoint y: 185, endPoint x: 251, endPoint y: 193, distance: 213.6
drag, startPoint x: 461, startPoint y: 183, endPoint x: 364, endPoint y: 202, distance: 98.8
drag, startPoint x: 455, startPoint y: 179, endPoint x: 241, endPoint y: 188, distance: 214.6
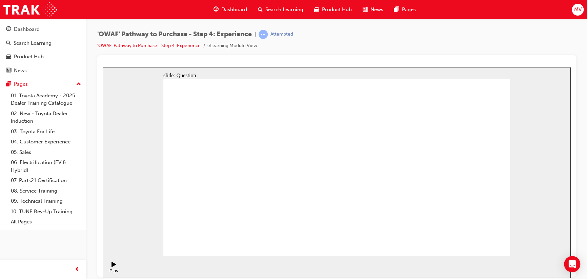
drag, startPoint x: 445, startPoint y: 170, endPoint x: 355, endPoint y: 195, distance: 93.5
drag, startPoint x: 473, startPoint y: 179, endPoint x: 375, endPoint y: 199, distance: 100.2
drag, startPoint x: 460, startPoint y: 180, endPoint x: 351, endPoint y: 198, distance: 111.2
drag, startPoint x: 454, startPoint y: 186, endPoint x: 245, endPoint y: 204, distance: 210.5
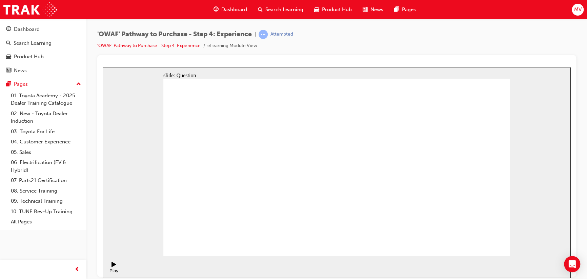
drag, startPoint x: 317, startPoint y: 222, endPoint x: 395, endPoint y: 170, distance: 94.3
drag, startPoint x: 489, startPoint y: 226, endPoint x: 452, endPoint y: 178, distance: 60.6
drag, startPoint x: 373, startPoint y: 205, endPoint x: 338, endPoint y: 155, distance: 60.9
drag, startPoint x: 400, startPoint y: 214, endPoint x: 478, endPoint y: 165, distance: 92.3
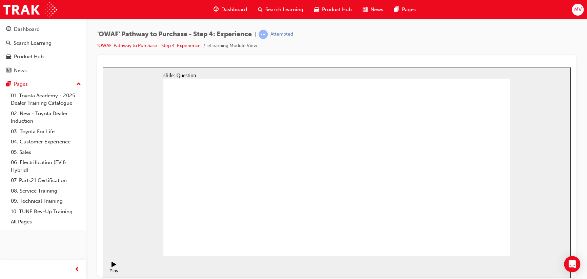
drag, startPoint x: 438, startPoint y: 201, endPoint x: 376, endPoint y: 159, distance: 75.3
drag, startPoint x: 287, startPoint y: 222, endPoint x: 331, endPoint y: 147, distance: 86.7
drag, startPoint x: 344, startPoint y: 205, endPoint x: 440, endPoint y: 144, distance: 113.0
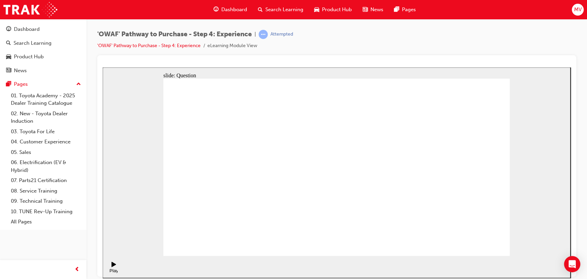
drag, startPoint x: 379, startPoint y: 223, endPoint x: 396, endPoint y: 168, distance: 57.5
radio input "true"
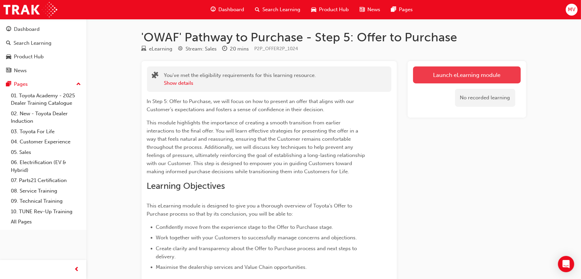
click at [456, 75] on link "Launch eLearning module" at bounding box center [467, 74] width 108 height 17
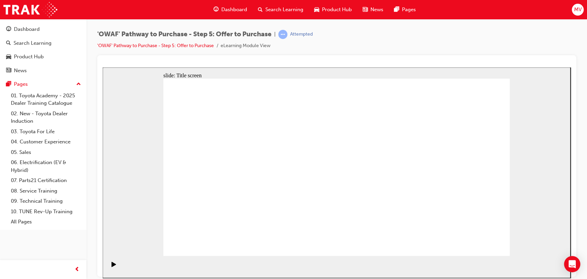
drag, startPoint x: 489, startPoint y: 238, endPoint x: 489, endPoint y: 242, distance: 3.5
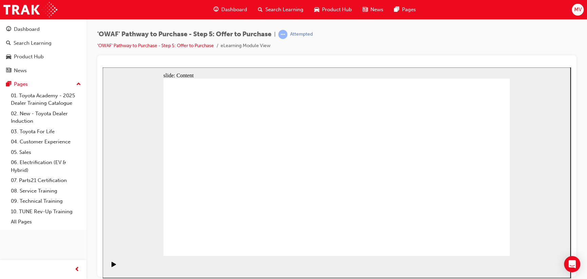
drag, startPoint x: 237, startPoint y: 145, endPoint x: 217, endPoint y: 146, distance: 20.0
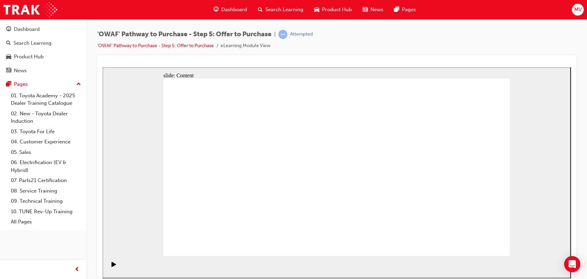
drag, startPoint x: 349, startPoint y: 221, endPoint x: 334, endPoint y: 221, distance: 14.2
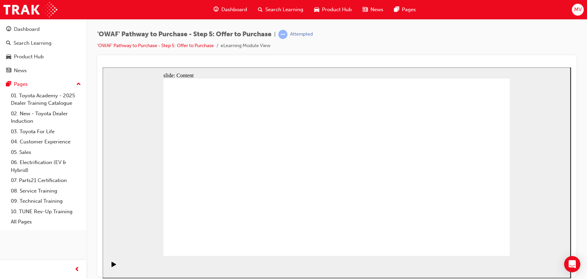
drag, startPoint x: 211, startPoint y: 149, endPoint x: 213, endPoint y: 145, distance: 4.4
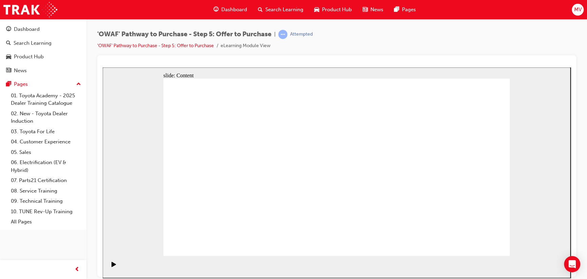
drag, startPoint x: 224, startPoint y: 206, endPoint x: 300, endPoint y: 190, distance: 78.0
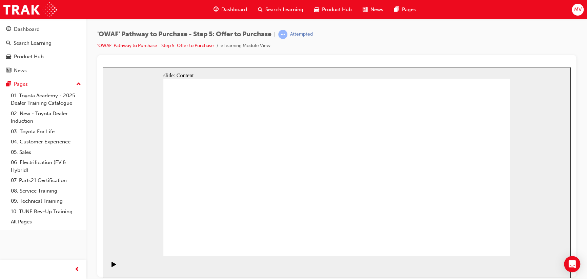
drag, startPoint x: 343, startPoint y: 194, endPoint x: 351, endPoint y: 197, distance: 8.6
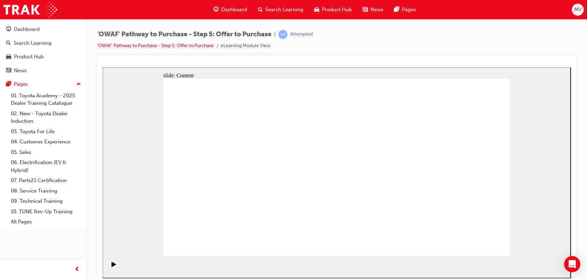
drag, startPoint x: 324, startPoint y: 142, endPoint x: 317, endPoint y: 129, distance: 14.7
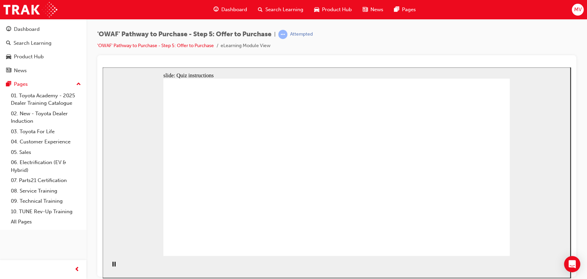
radio input "false"
radio input "true"
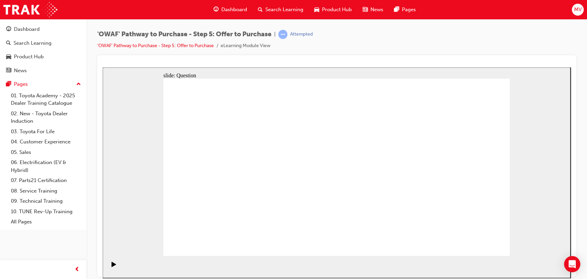
radio input "false"
radio input "true"
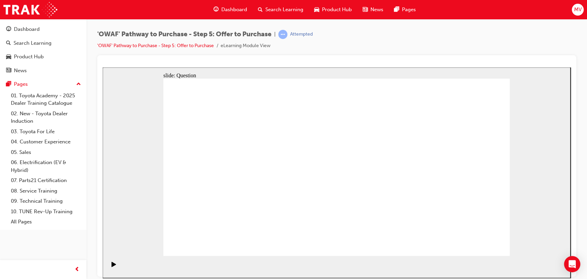
radio input "true"
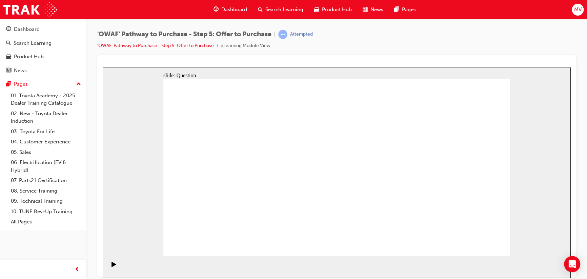
drag, startPoint x: 217, startPoint y: 162, endPoint x: 238, endPoint y: 207, distance: 49.9
drag, startPoint x: 260, startPoint y: 159, endPoint x: 305, endPoint y: 210, distance: 68.2
drag, startPoint x: 317, startPoint y: 162, endPoint x: 372, endPoint y: 211, distance: 74.1
drag, startPoint x: 370, startPoint y: 162, endPoint x: 451, endPoint y: 210, distance: 93.9
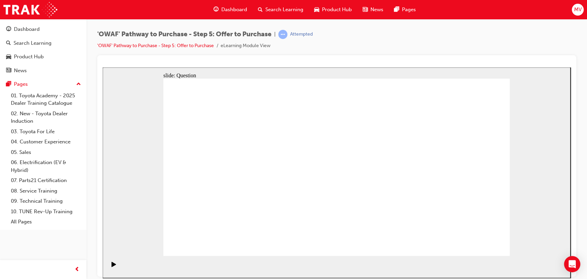
drag, startPoint x: 371, startPoint y: 159, endPoint x: 247, endPoint y: 207, distance: 133.2
drag, startPoint x: 240, startPoint y: 211, endPoint x: 378, endPoint y: 164, distance: 146.0
drag, startPoint x: 412, startPoint y: 162, endPoint x: 239, endPoint y: 206, distance: 178.8
drag, startPoint x: 226, startPoint y: 204, endPoint x: 421, endPoint y: 146, distance: 203.5
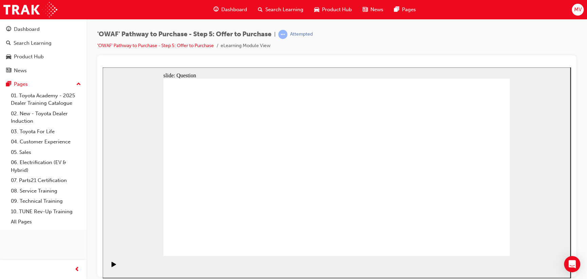
drag, startPoint x: 467, startPoint y: 151, endPoint x: 230, endPoint y: 199, distance: 241.1
drag, startPoint x: 423, startPoint y: 158, endPoint x: 328, endPoint y: 205, distance: 105.9
drag, startPoint x: 216, startPoint y: 157, endPoint x: 383, endPoint y: 201, distance: 172.6
drag, startPoint x: 299, startPoint y: 160, endPoint x: 433, endPoint y: 203, distance: 141.3
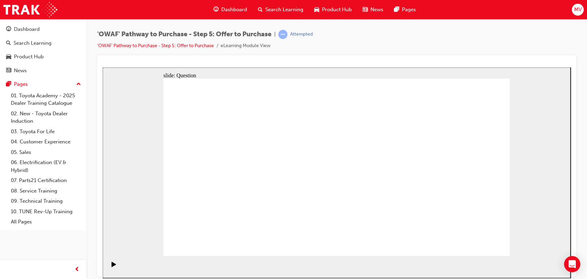
drag, startPoint x: 399, startPoint y: 158, endPoint x: 332, endPoint y: 151, distance: 66.8
drag, startPoint x: 336, startPoint y: 150, endPoint x: 320, endPoint y: 158, distance: 17.9
drag, startPoint x: 392, startPoint y: 178, endPoint x: 211, endPoint y: 155, distance: 182.3
drag, startPoint x: 407, startPoint y: 209, endPoint x: 322, endPoint y: 179, distance: 89.9
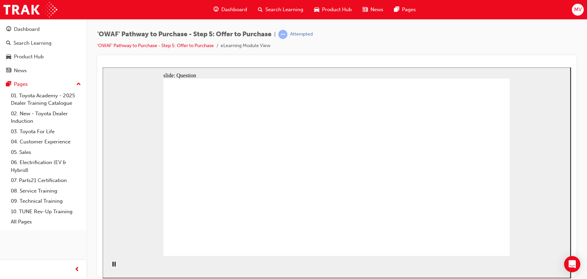
drag, startPoint x: 456, startPoint y: 158, endPoint x: 333, endPoint y: 208, distance: 132.8
drag, startPoint x: 457, startPoint y: 185, endPoint x: 229, endPoint y: 185, distance: 228.0
drag, startPoint x: 464, startPoint y: 206, endPoint x: 229, endPoint y: 205, distance: 234.8
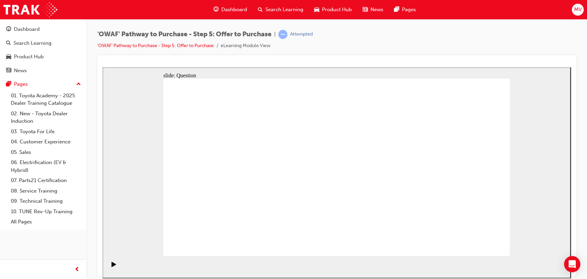
checkbox input "true"
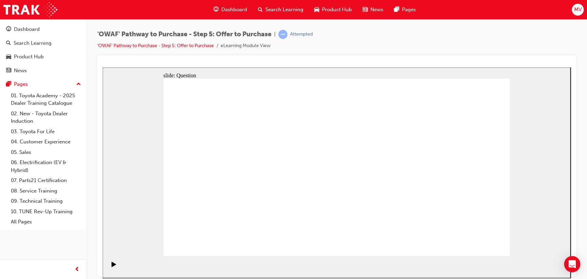
checkbox input "false"
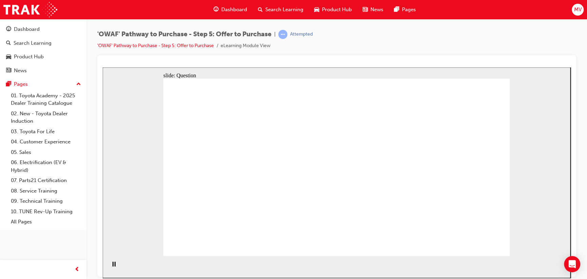
radio input "false"
radio input "true"
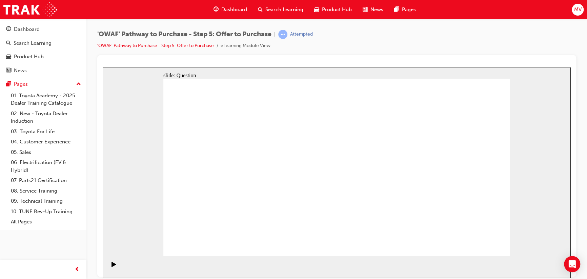
radio input "true"
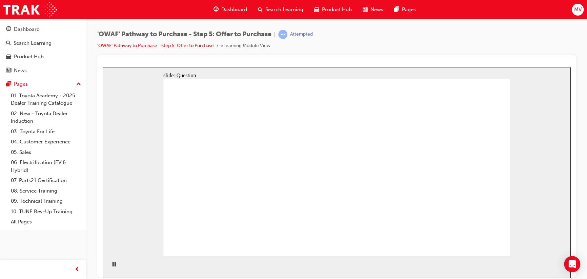
radio input "true"
drag, startPoint x: 457, startPoint y: 159, endPoint x: 223, endPoint y: 205, distance: 238.3
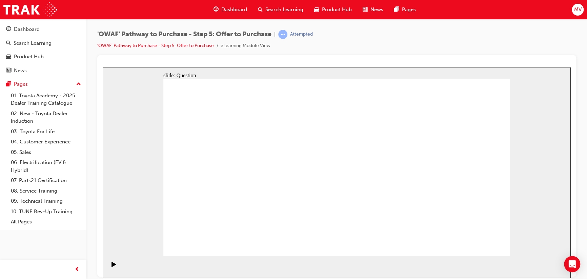
drag, startPoint x: 220, startPoint y: 158, endPoint x: 302, endPoint y: 207, distance: 96.2
drag, startPoint x: 317, startPoint y: 201, endPoint x: 379, endPoint y: 196, distance: 62.1
drag, startPoint x: 409, startPoint y: 165, endPoint x: 324, endPoint y: 209, distance: 95.8
drag, startPoint x: 317, startPoint y: 159, endPoint x: 450, endPoint y: 204, distance: 140.7
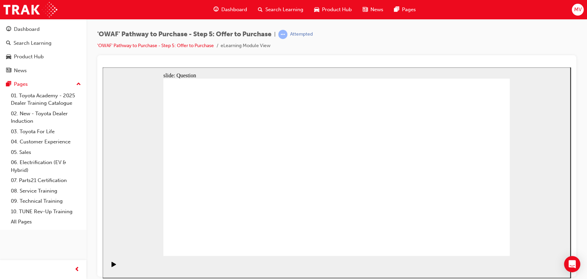
drag, startPoint x: 396, startPoint y: 155, endPoint x: 233, endPoint y: 159, distance: 163.0
drag, startPoint x: 400, startPoint y: 177, endPoint x: 228, endPoint y: 177, distance: 171.8
drag, startPoint x: 395, startPoint y: 204, endPoint x: 225, endPoint y: 205, distance: 170.4
drag, startPoint x: 447, startPoint y: 157, endPoint x: 317, endPoint y: 159, distance: 130.1
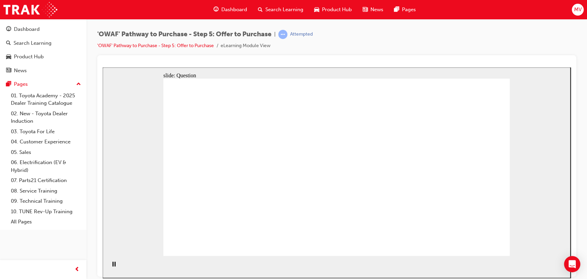
drag, startPoint x: 457, startPoint y: 186, endPoint x: 308, endPoint y: 180, distance: 149.5
drag, startPoint x: 308, startPoint y: 180, endPoint x: 325, endPoint y: 189, distance: 19.3
drag, startPoint x: 450, startPoint y: 208, endPoint x: 347, endPoint y: 210, distance: 103.0
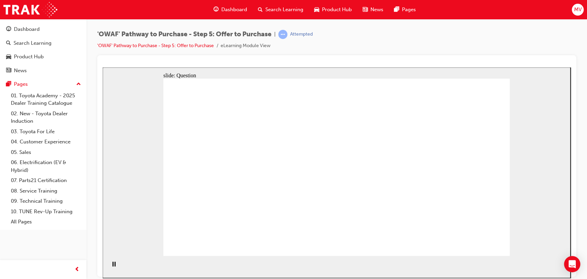
checkbox input "true"
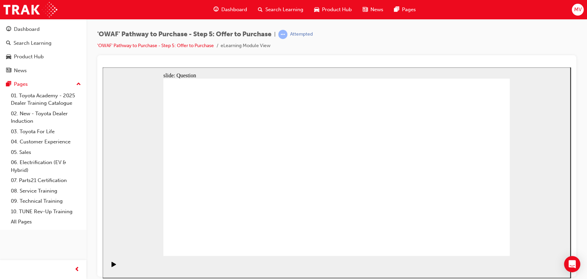
checkbox input "false"
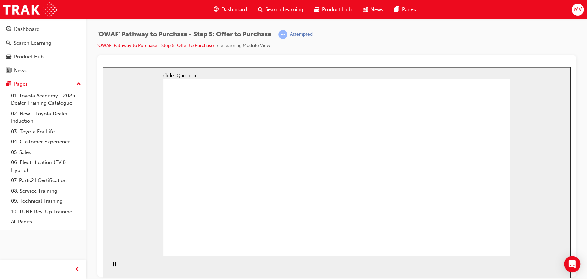
radio input "true"
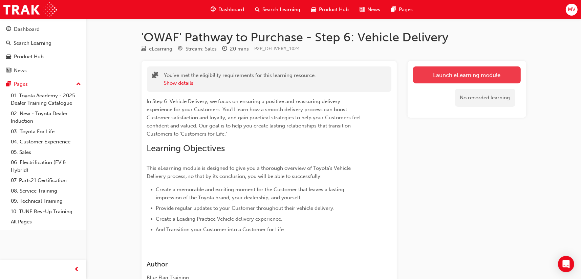
click at [481, 79] on link "Launch eLearning module" at bounding box center [467, 74] width 108 height 17
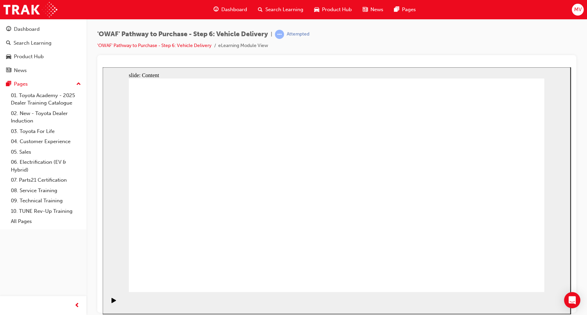
drag, startPoint x: 365, startPoint y: 235, endPoint x: 376, endPoint y: 233, distance: 11.4
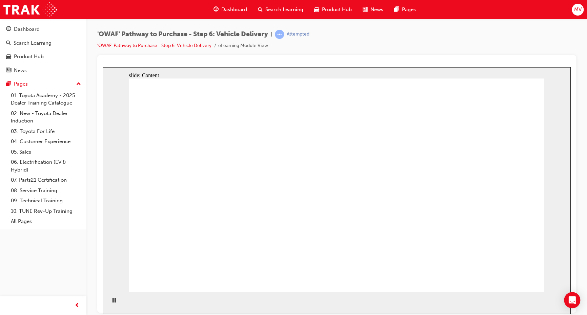
drag, startPoint x: 245, startPoint y: 185, endPoint x: 498, endPoint y: 194, distance: 253.2
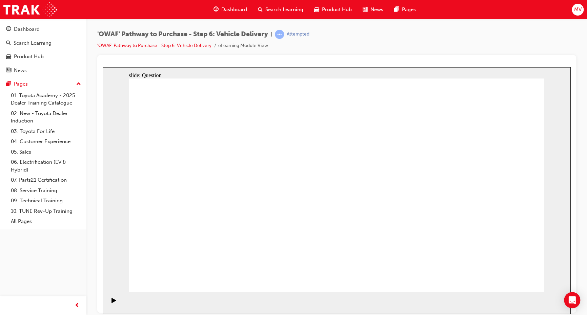
radio input "true"
drag, startPoint x: 275, startPoint y: 233, endPoint x: 288, endPoint y: 173, distance: 62.1
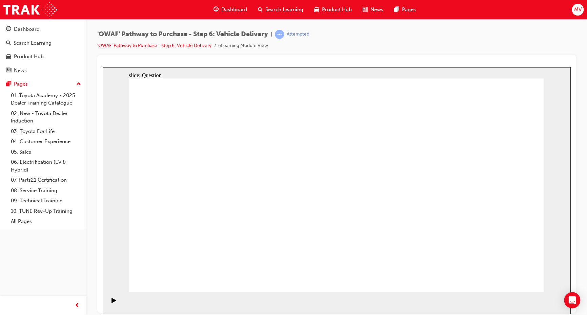
drag, startPoint x: 356, startPoint y: 231, endPoint x: 422, endPoint y: 166, distance: 92.5
drag, startPoint x: 397, startPoint y: 235, endPoint x: 236, endPoint y: 196, distance: 166.3
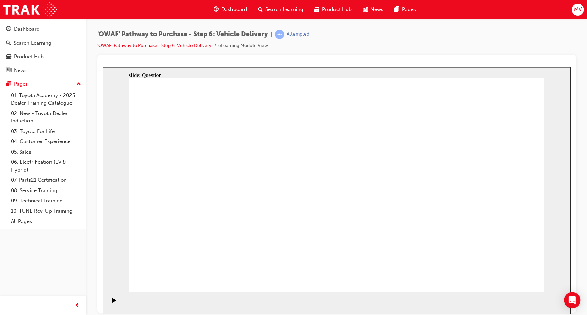
checkbox input "true"
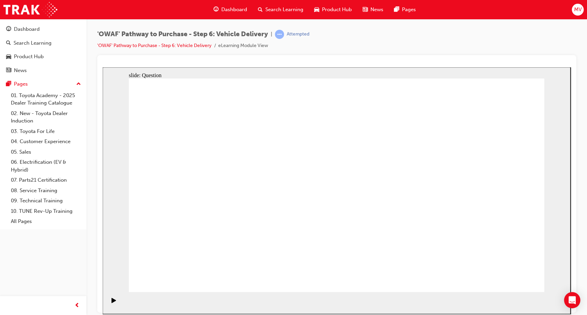
checkbox input "false"
checkbox input "true"
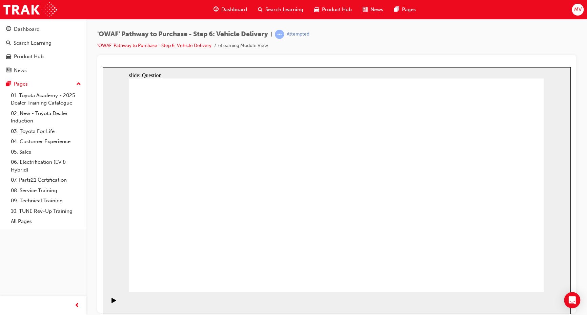
checkbox input "false"
drag, startPoint x: 483, startPoint y: 210, endPoint x: 248, endPoint y: 239, distance: 237.2
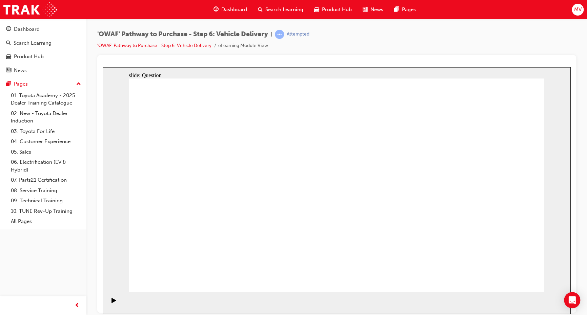
drag, startPoint x: 461, startPoint y: 211, endPoint x: 220, endPoint y: 237, distance: 243.0
drag, startPoint x: 465, startPoint y: 207, endPoint x: 339, endPoint y: 243, distance: 131.3
drag, startPoint x: 465, startPoint y: 206, endPoint x: 221, endPoint y: 232, distance: 245.7
drag, startPoint x: 457, startPoint y: 192, endPoint x: 216, endPoint y: 216, distance: 242.1
drag, startPoint x: 476, startPoint y: 191, endPoint x: 350, endPoint y: 231, distance: 132.0
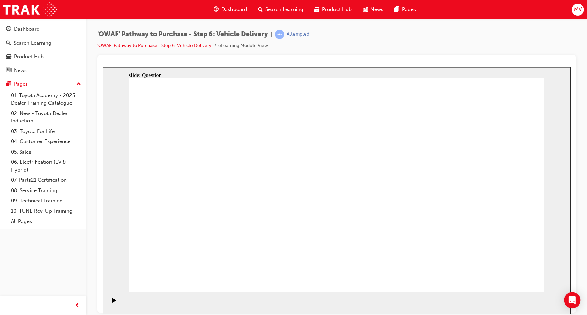
drag, startPoint x: 477, startPoint y: 189, endPoint x: 217, endPoint y: 217, distance: 261.1
drag, startPoint x: 456, startPoint y: 178, endPoint x: 215, endPoint y: 207, distance: 242.0
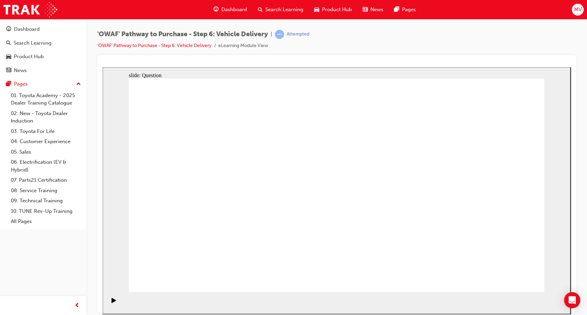
radio input "true"
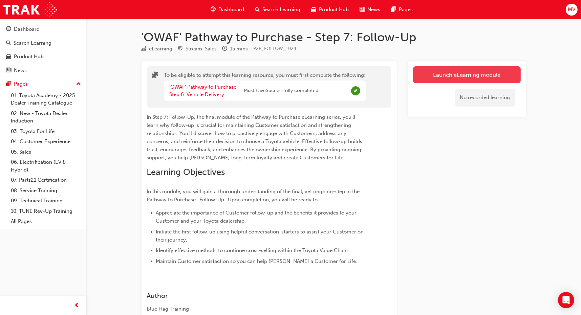
click at [432, 77] on button "Launch eLearning module" at bounding box center [467, 74] width 108 height 17
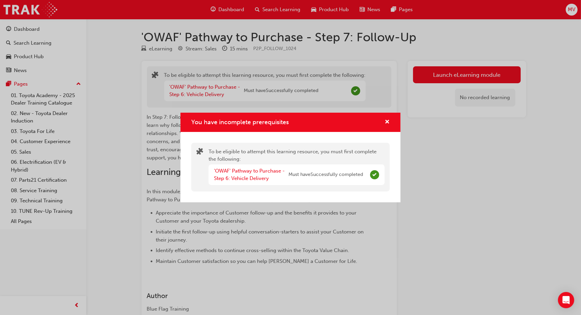
click at [390, 123] on div "You have incomplete prerequisites" at bounding box center [291, 122] width 220 height 19
click at [387, 120] on span "cross-icon" at bounding box center [387, 123] width 5 height 6
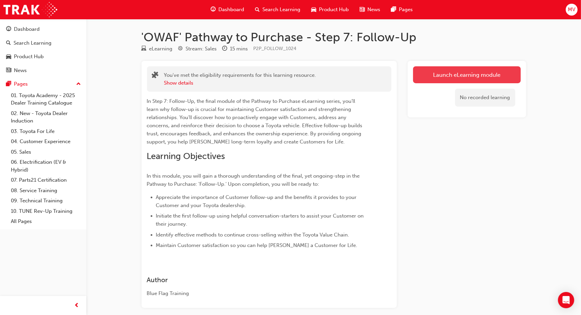
click at [467, 80] on link "Launch eLearning module" at bounding box center [467, 74] width 108 height 17
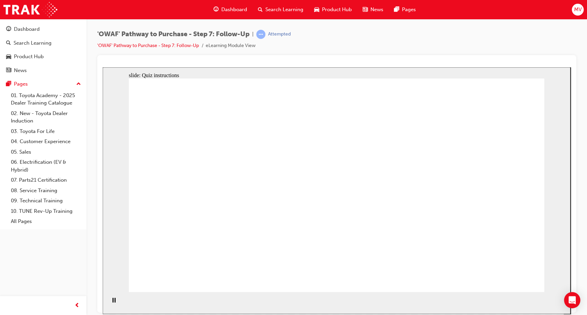
radio input "false"
radio input "true"
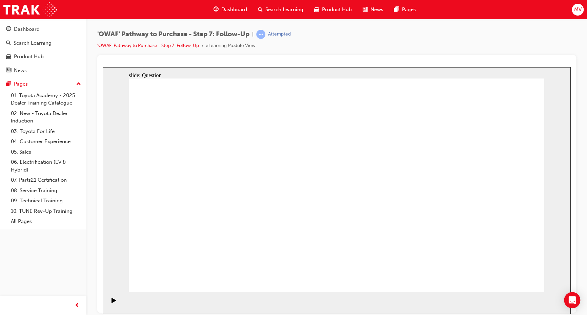
radio input "true"
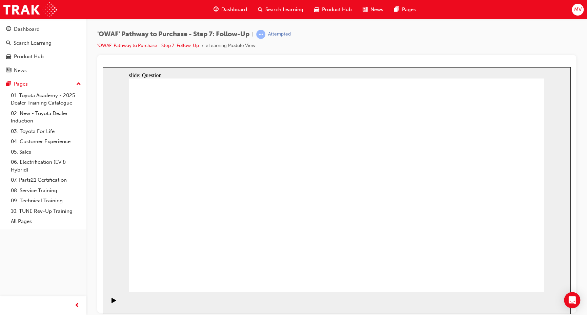
drag, startPoint x: 253, startPoint y: 245, endPoint x: 329, endPoint y: 164, distance: 111.0
drag, startPoint x: 320, startPoint y: 258, endPoint x: 243, endPoint y: 173, distance: 114.6
drag, startPoint x: 402, startPoint y: 241, endPoint x: 262, endPoint y: 206, distance: 144.1
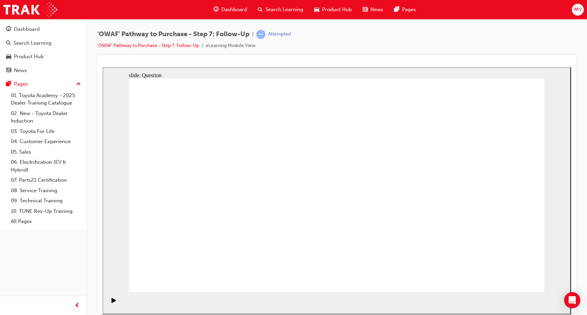
radio input "true"
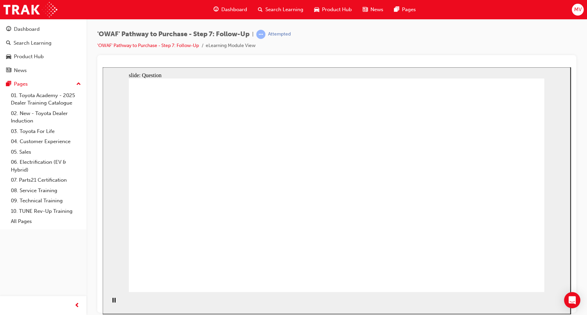
radio input "true"
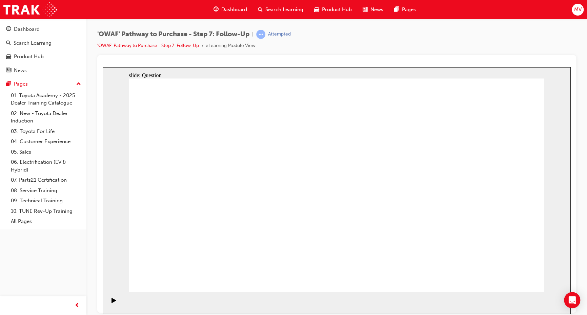
radio input "true"
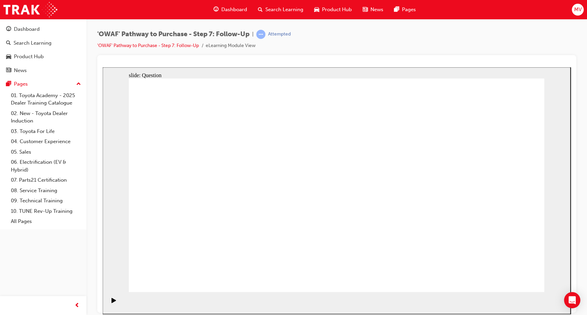
radio input "true"
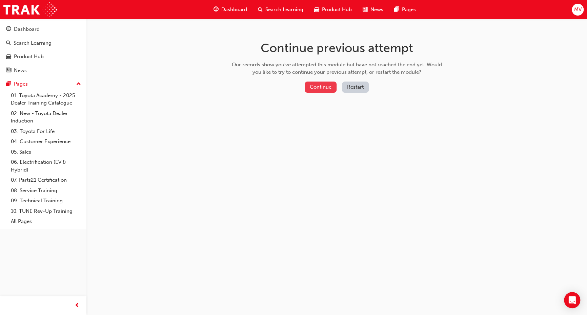
click at [319, 88] on button "Continue" at bounding box center [321, 87] width 32 height 11
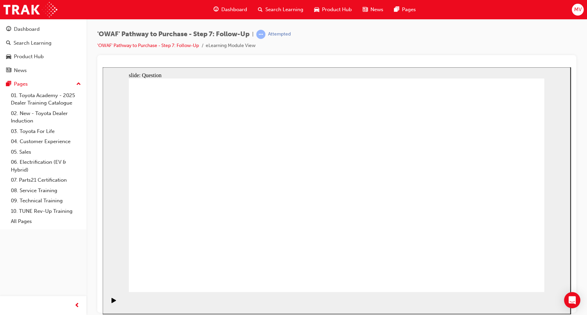
radio input "true"
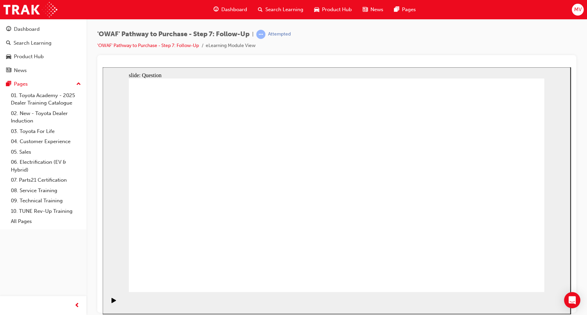
radio input "true"
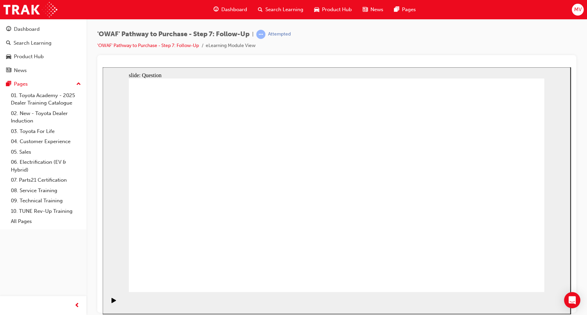
drag, startPoint x: 279, startPoint y: 245, endPoint x: 336, endPoint y: 163, distance: 100.4
drag, startPoint x: 344, startPoint y: 262, endPoint x: 245, endPoint y: 179, distance: 128.7
drag, startPoint x: 399, startPoint y: 243, endPoint x: 256, endPoint y: 203, distance: 148.3
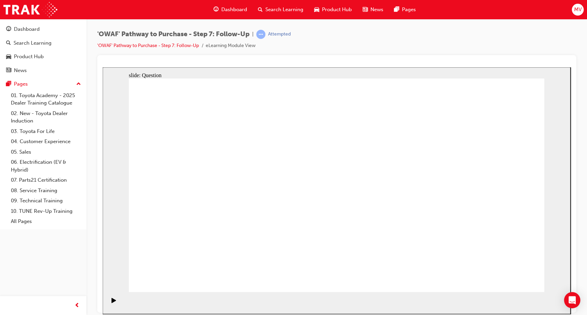
radio input "true"
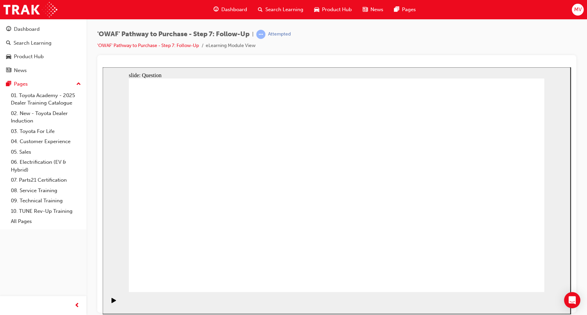
radio input "true"
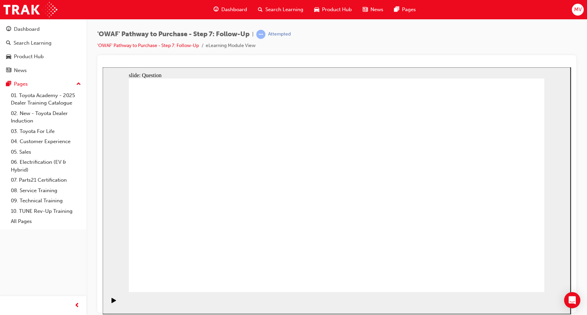
radio input "false"
radio input "true"
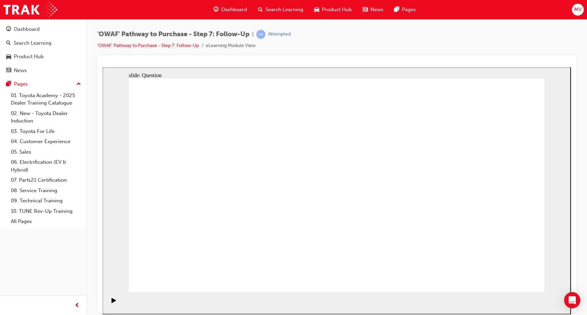
radio input "true"
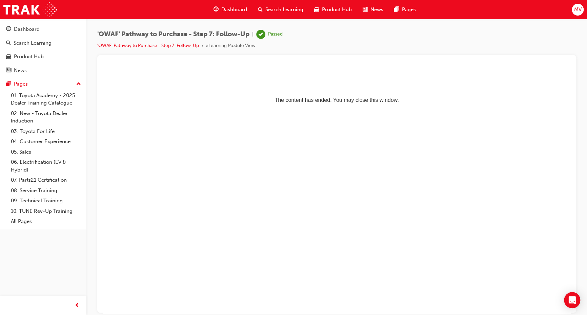
click at [232, 14] on div "Dashboard" at bounding box center [230, 10] width 44 height 14
